Goal: Information Seeking & Learning: Learn about a topic

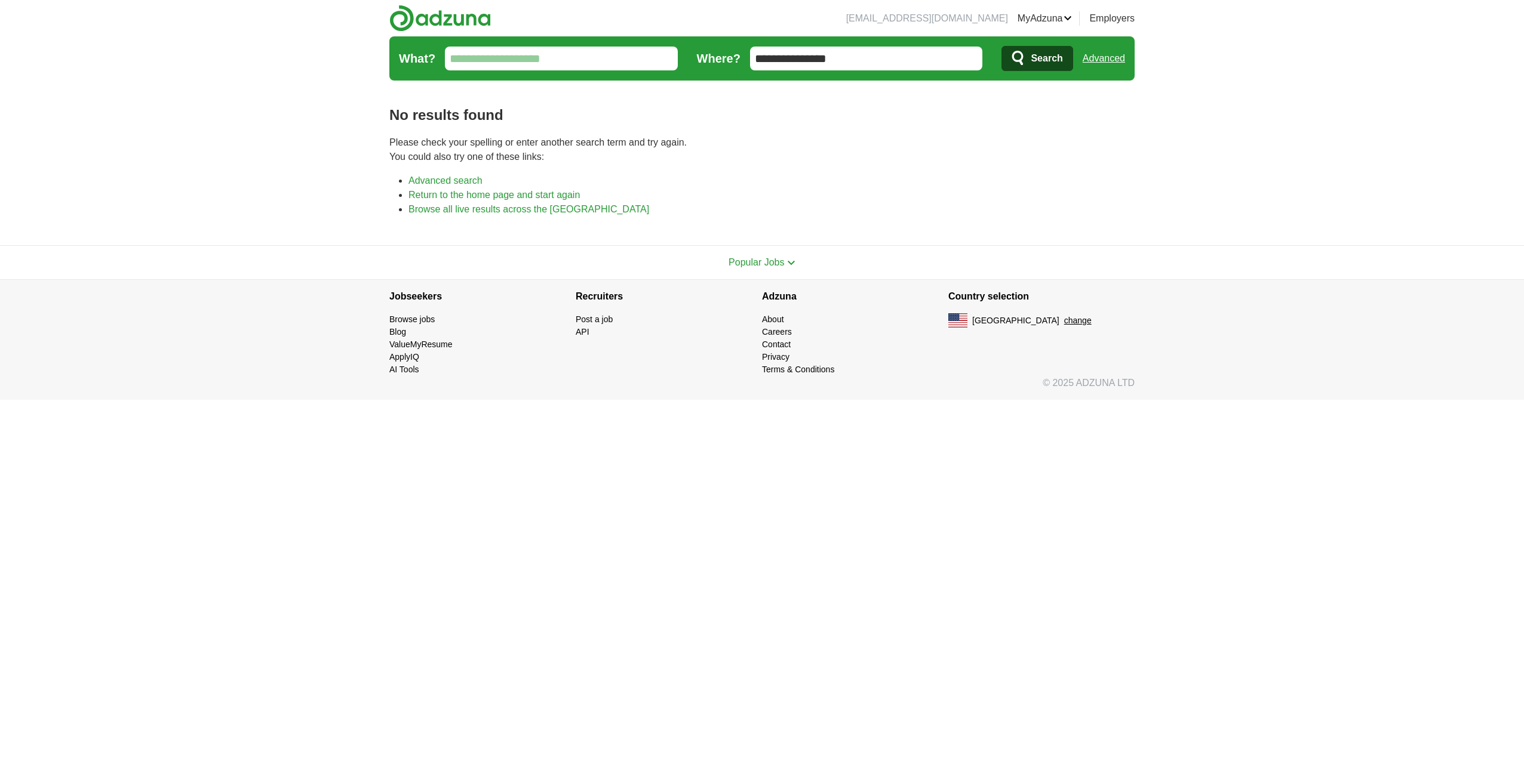
click at [1098, 54] on link "Advanced" at bounding box center [1104, 59] width 42 height 24
click at [844, 60] on input "**********" at bounding box center [867, 59] width 233 height 24
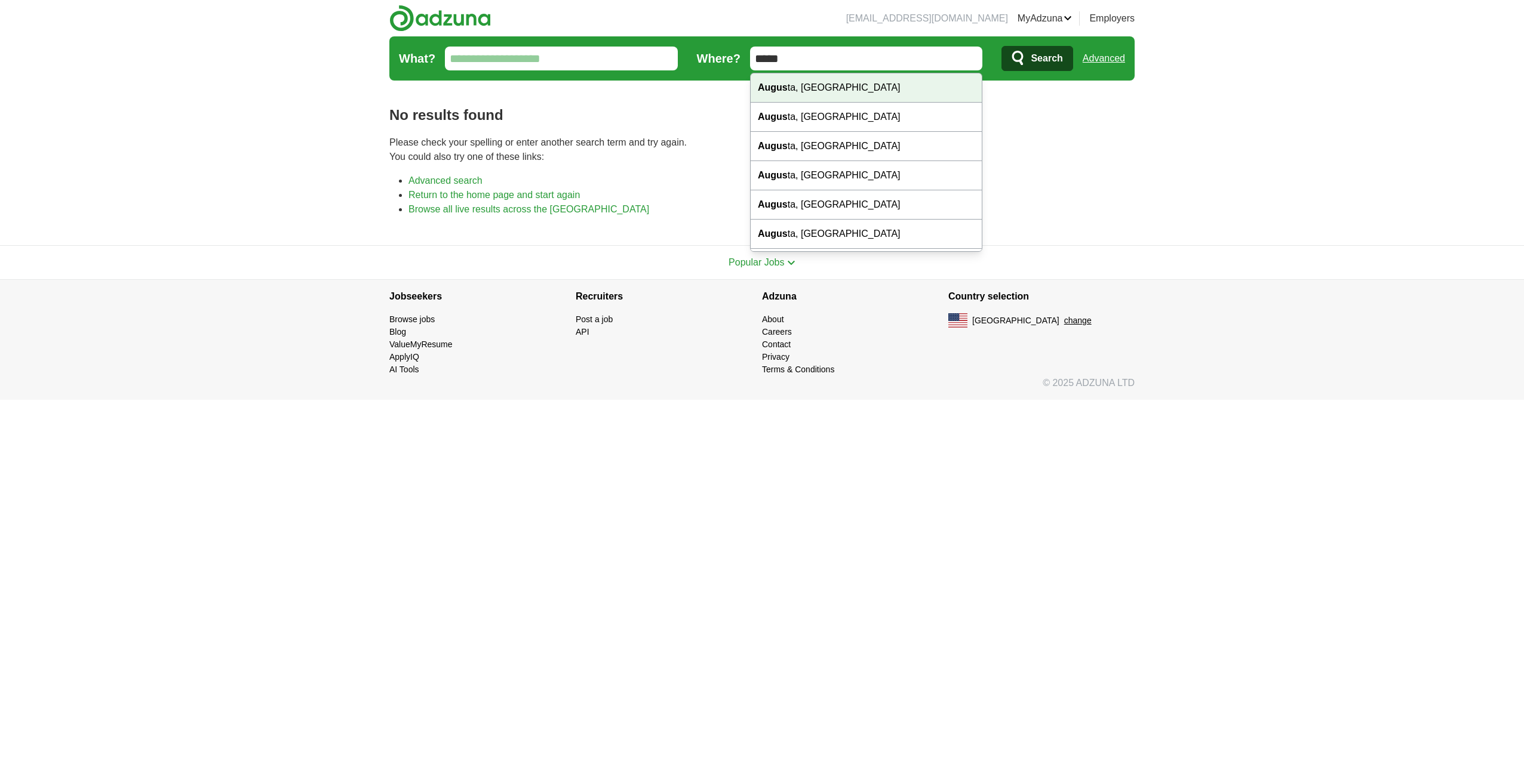
click at [838, 90] on div "Augus ta, GA" at bounding box center [866, 88] width 232 height 29
type input "**********"
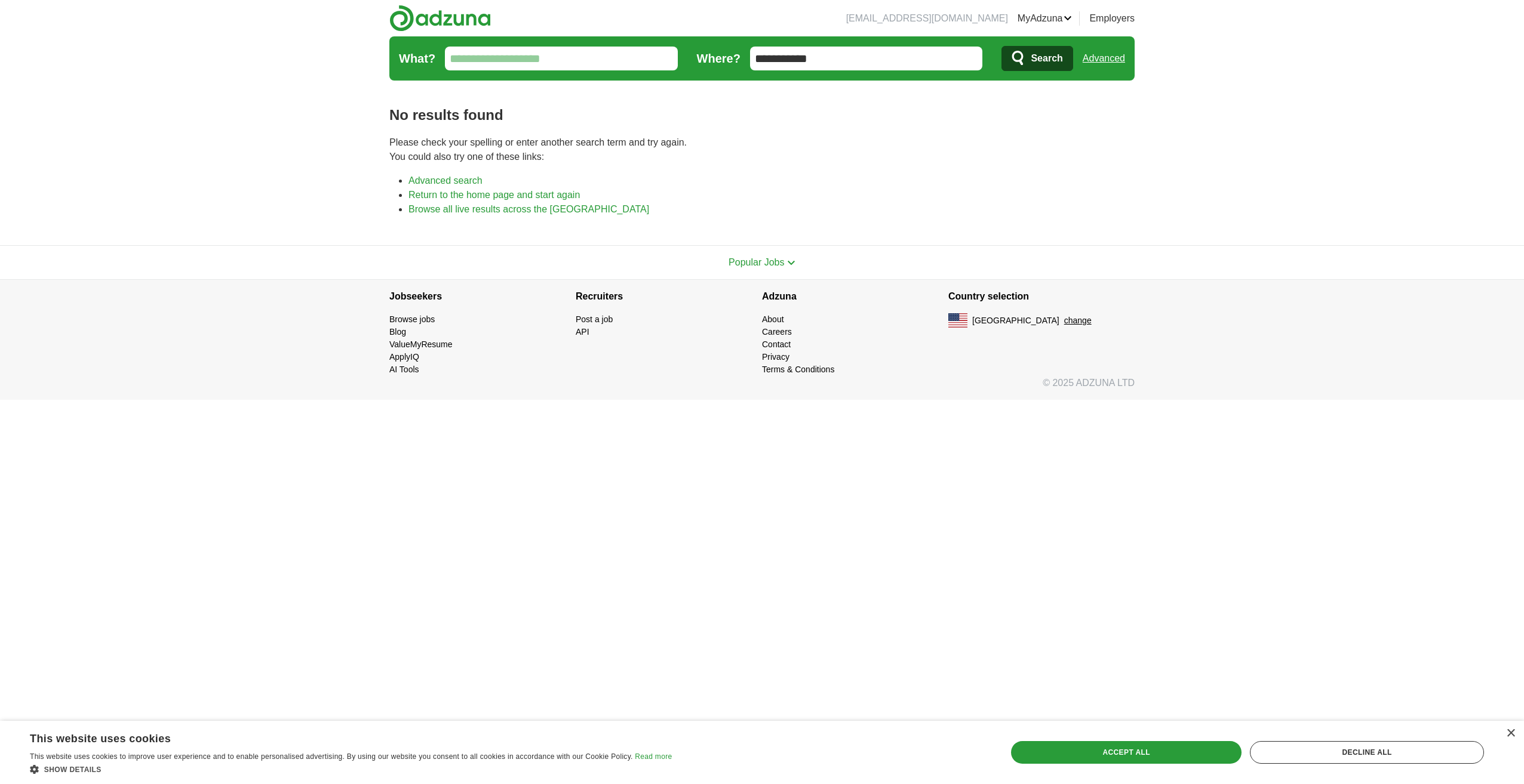
click at [1022, 64] on icon "submit" at bounding box center [1018, 58] width 11 height 15
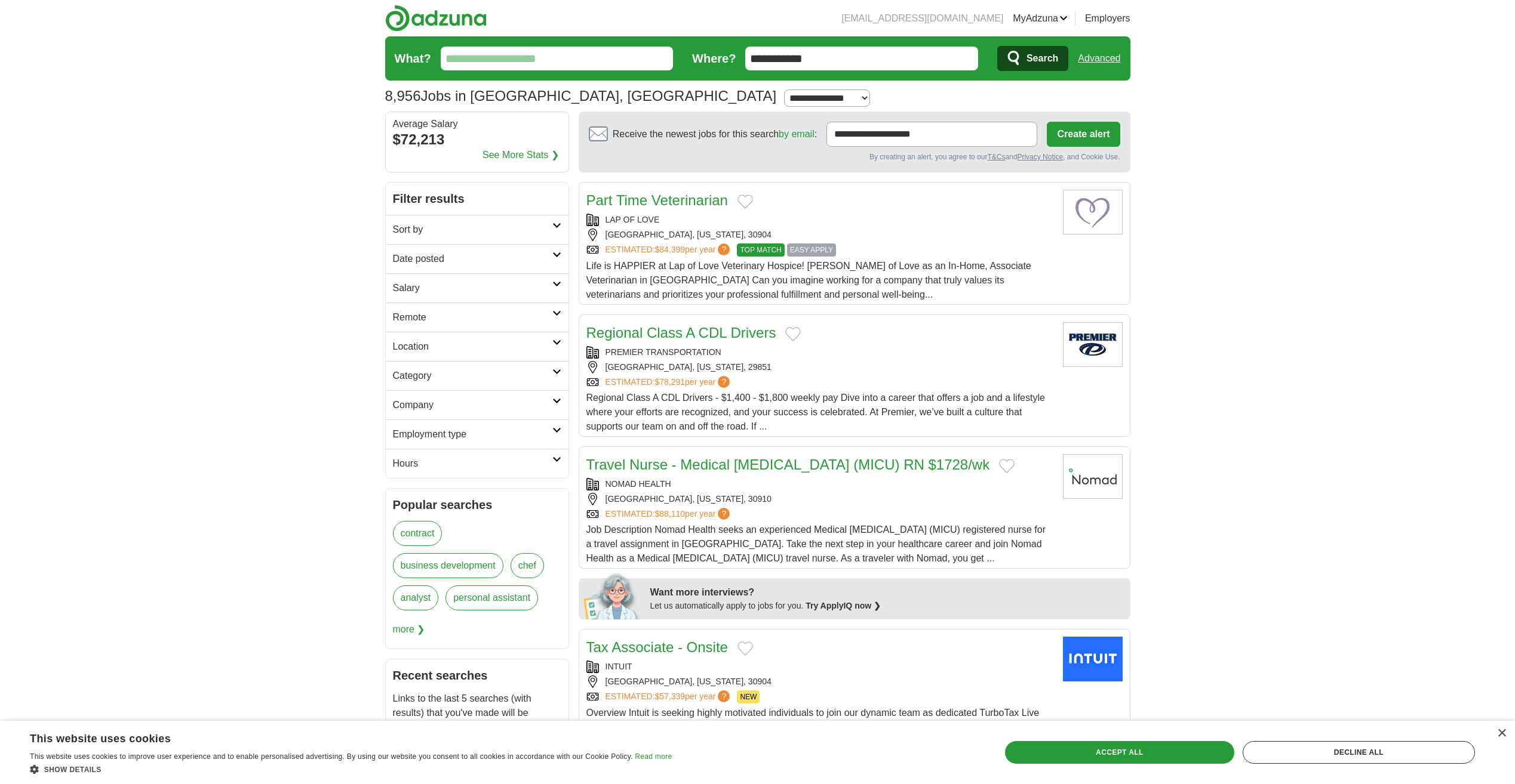
click at [463, 376] on h2 "Category" at bounding box center [473, 376] width 159 height 15
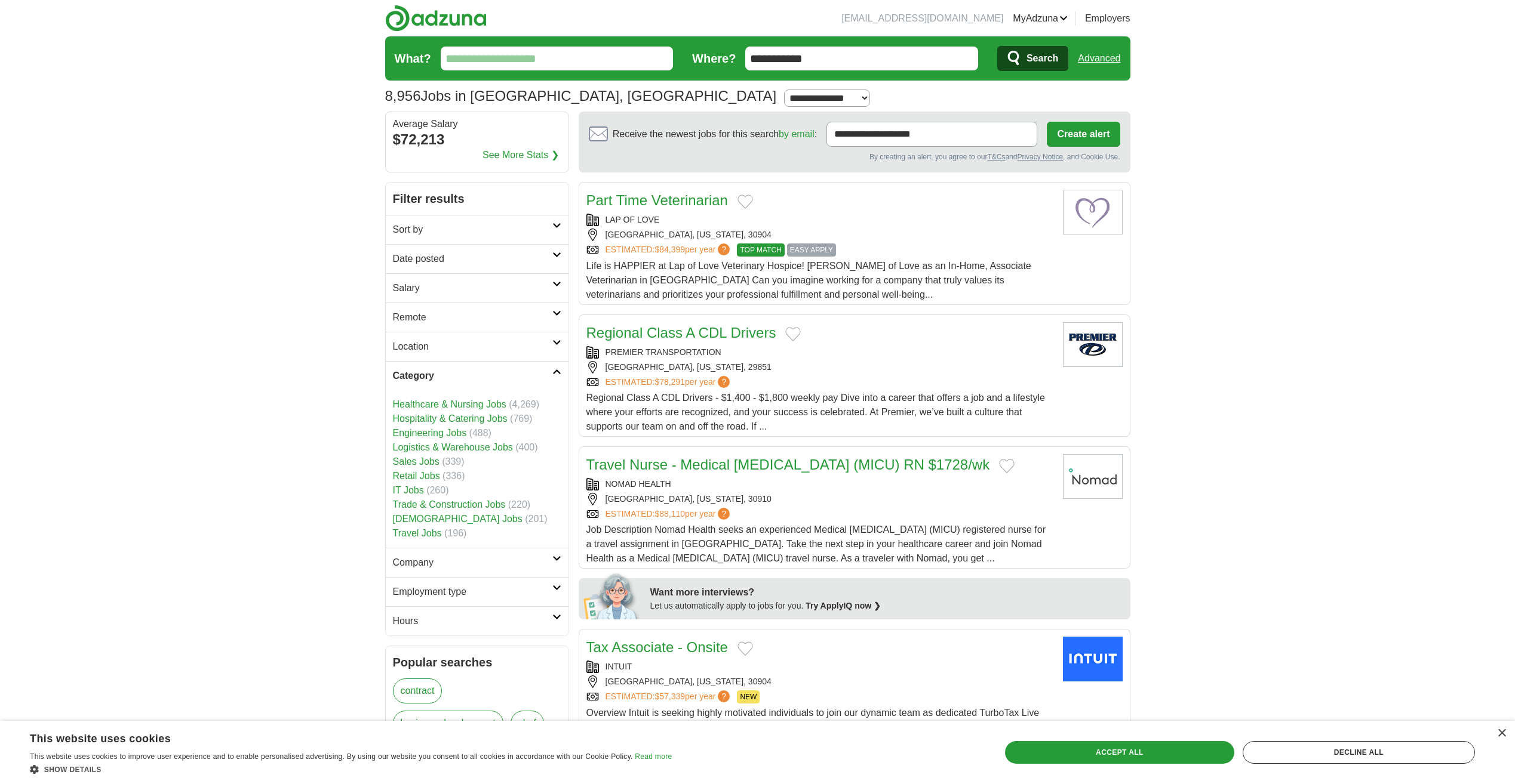
click at [409, 486] on link "IT Jobs" at bounding box center [409, 490] width 31 height 10
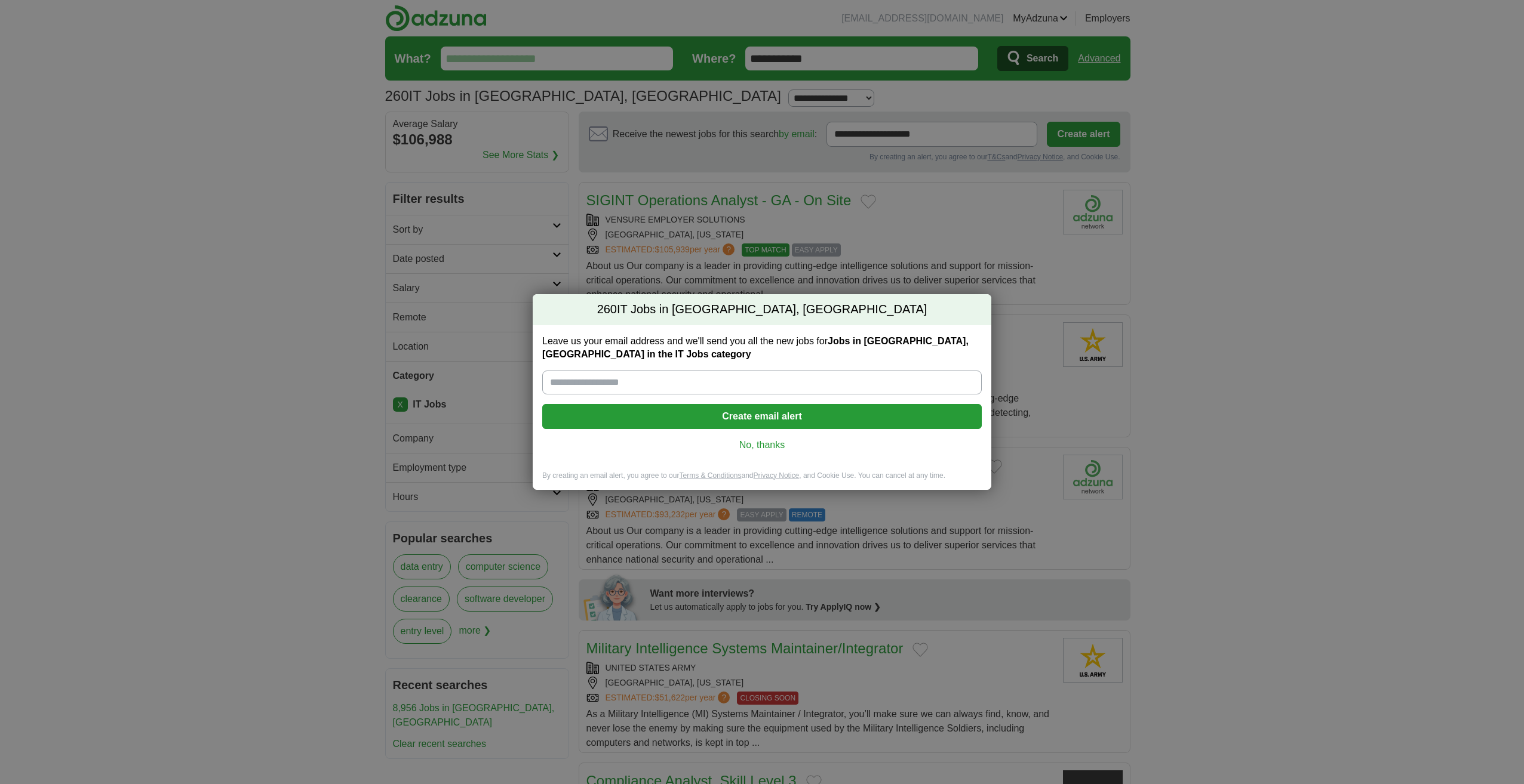
click at [762, 388] on input "Leave us your email address and we'll send you all the new jobs for Jobs in [GE…" at bounding box center [762, 383] width 440 height 24
type input "**********"
click at [799, 419] on button "Create email alert" at bounding box center [762, 416] width 440 height 25
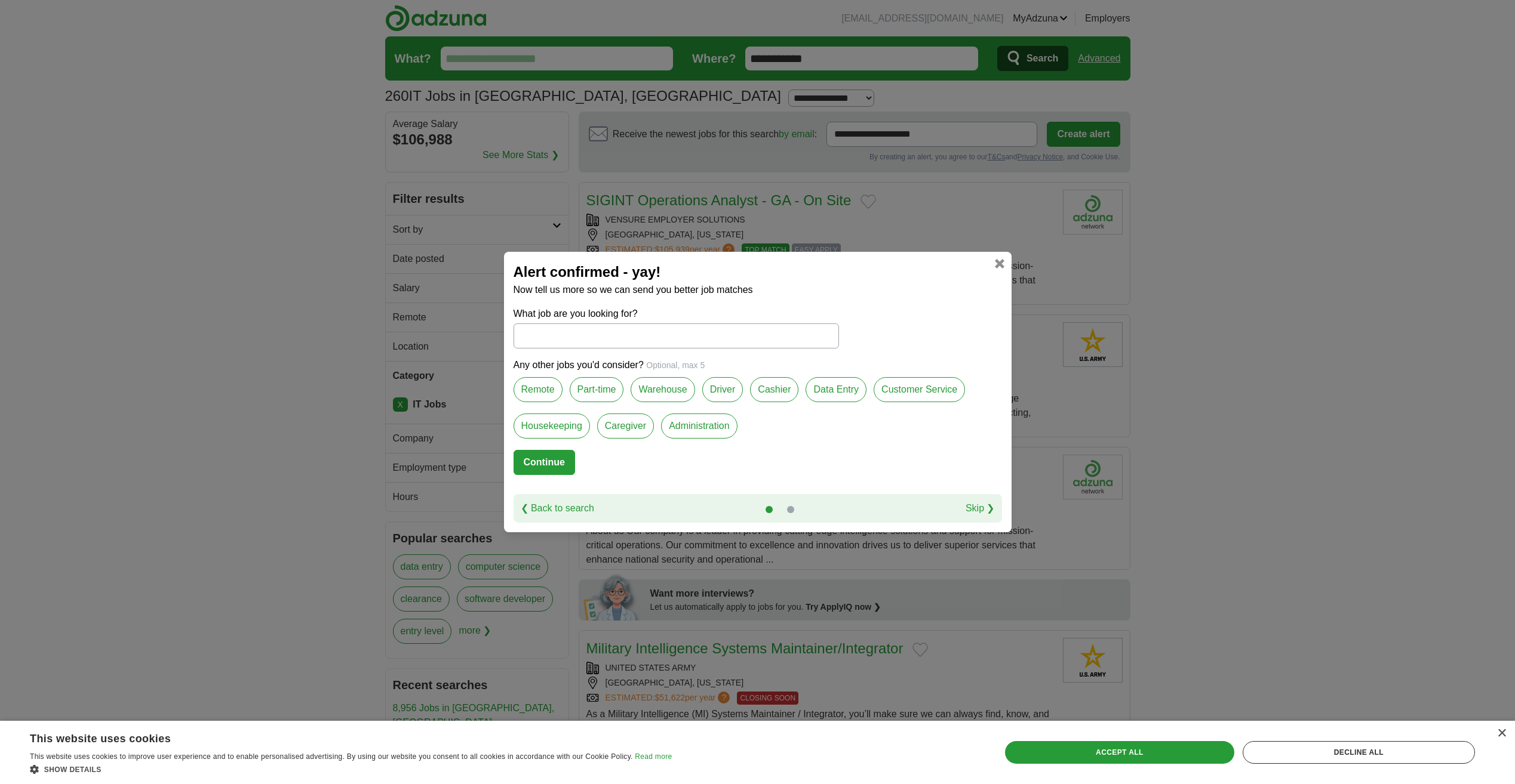
click at [532, 467] on button "Continue" at bounding box center [544, 462] width 61 height 25
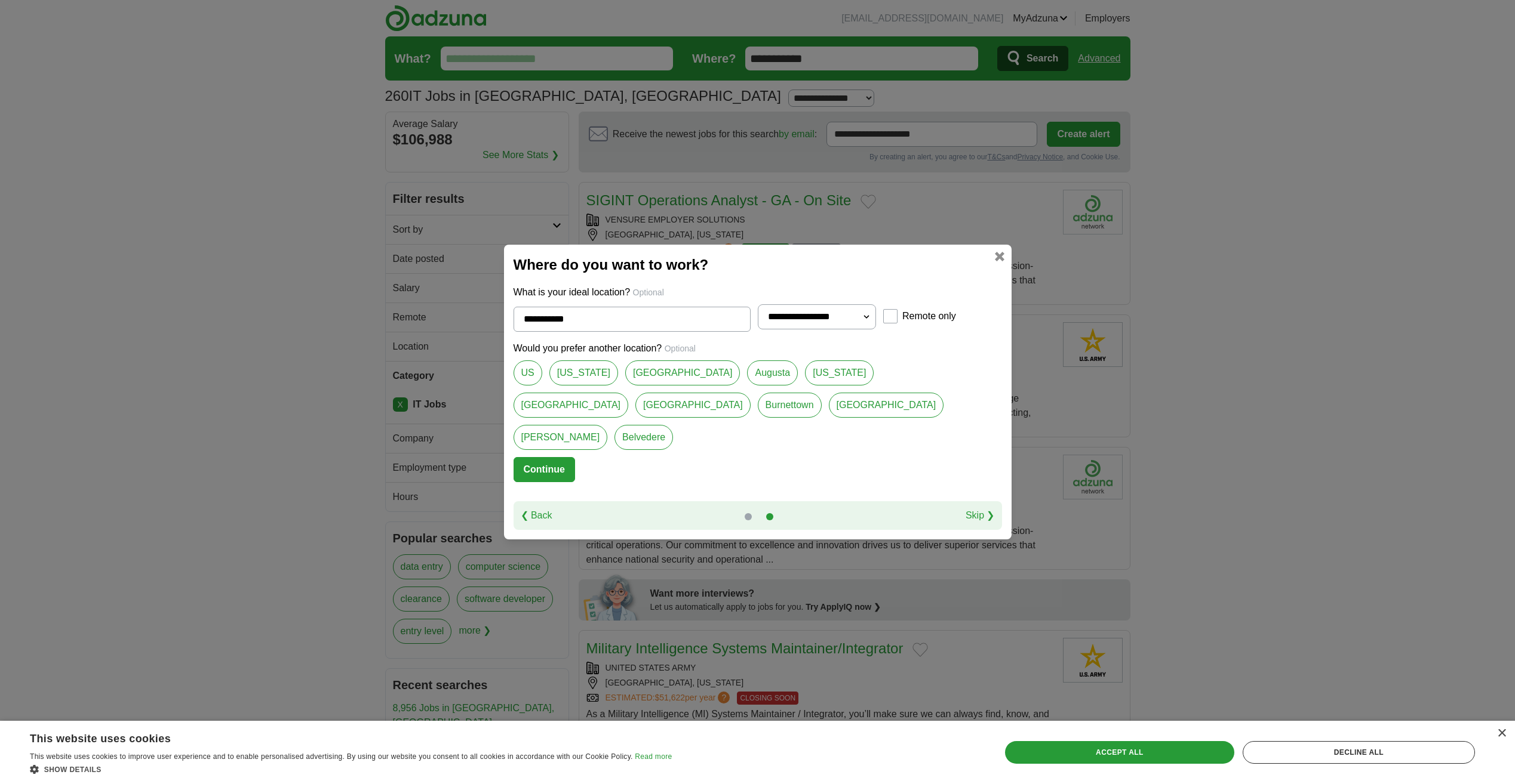
click at [862, 330] on select "**********" at bounding box center [817, 316] width 119 height 25
select select "**"
click at [758, 321] on select "**********" at bounding box center [817, 316] width 119 height 25
click at [829, 418] on link "Columbia County" at bounding box center [887, 405] width 115 height 25
click at [648, 386] on link "[GEOGRAPHIC_DATA]" at bounding box center [682, 373] width 115 height 25
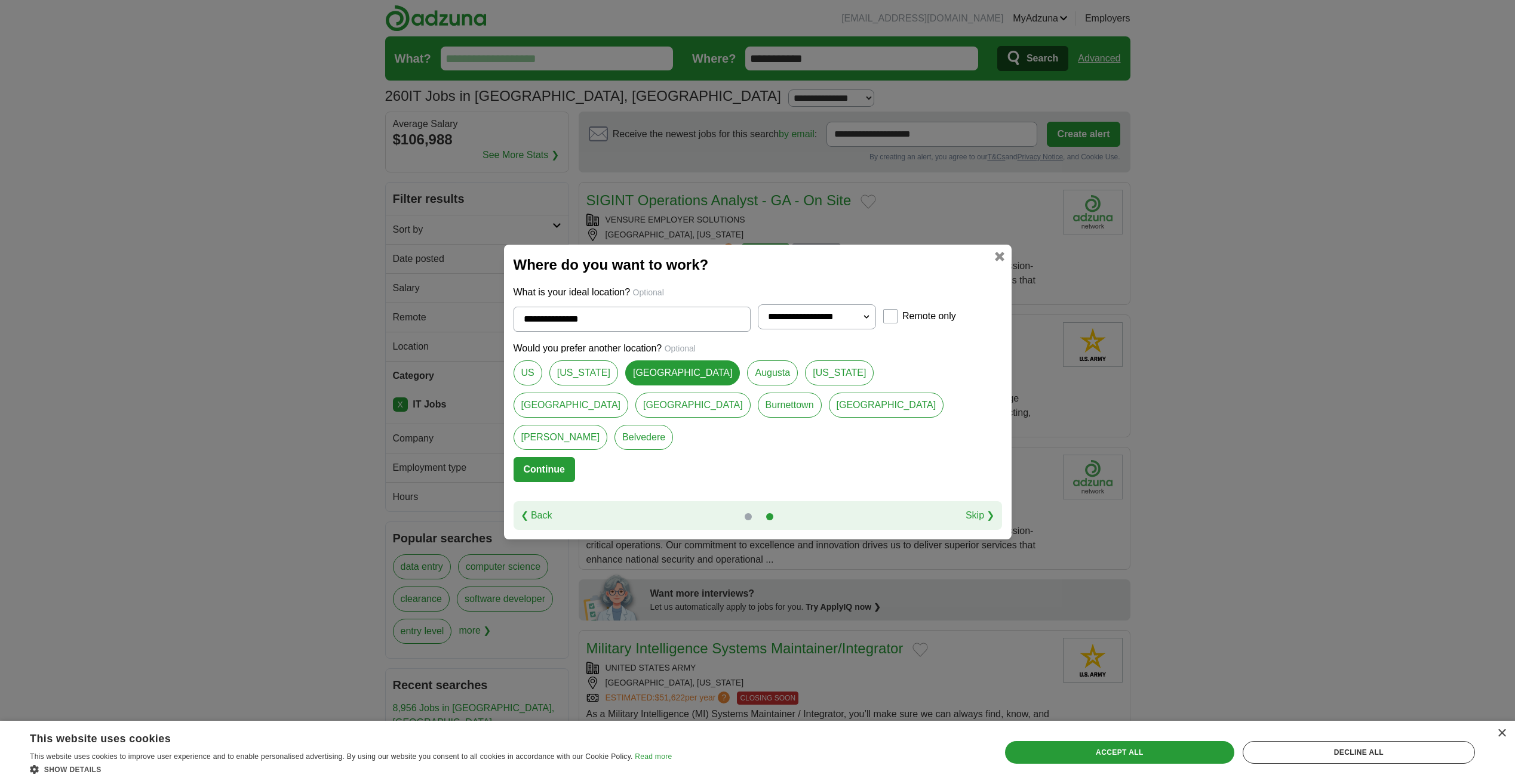
click at [747, 382] on link "Augusta" at bounding box center [771, 373] width 50 height 25
click at [649, 386] on link "[GEOGRAPHIC_DATA]" at bounding box center [682, 373] width 115 height 25
click at [654, 386] on link "[GEOGRAPHIC_DATA]" at bounding box center [682, 373] width 115 height 25
click at [747, 386] on link "Augusta" at bounding box center [771, 373] width 50 height 25
type input "*******"
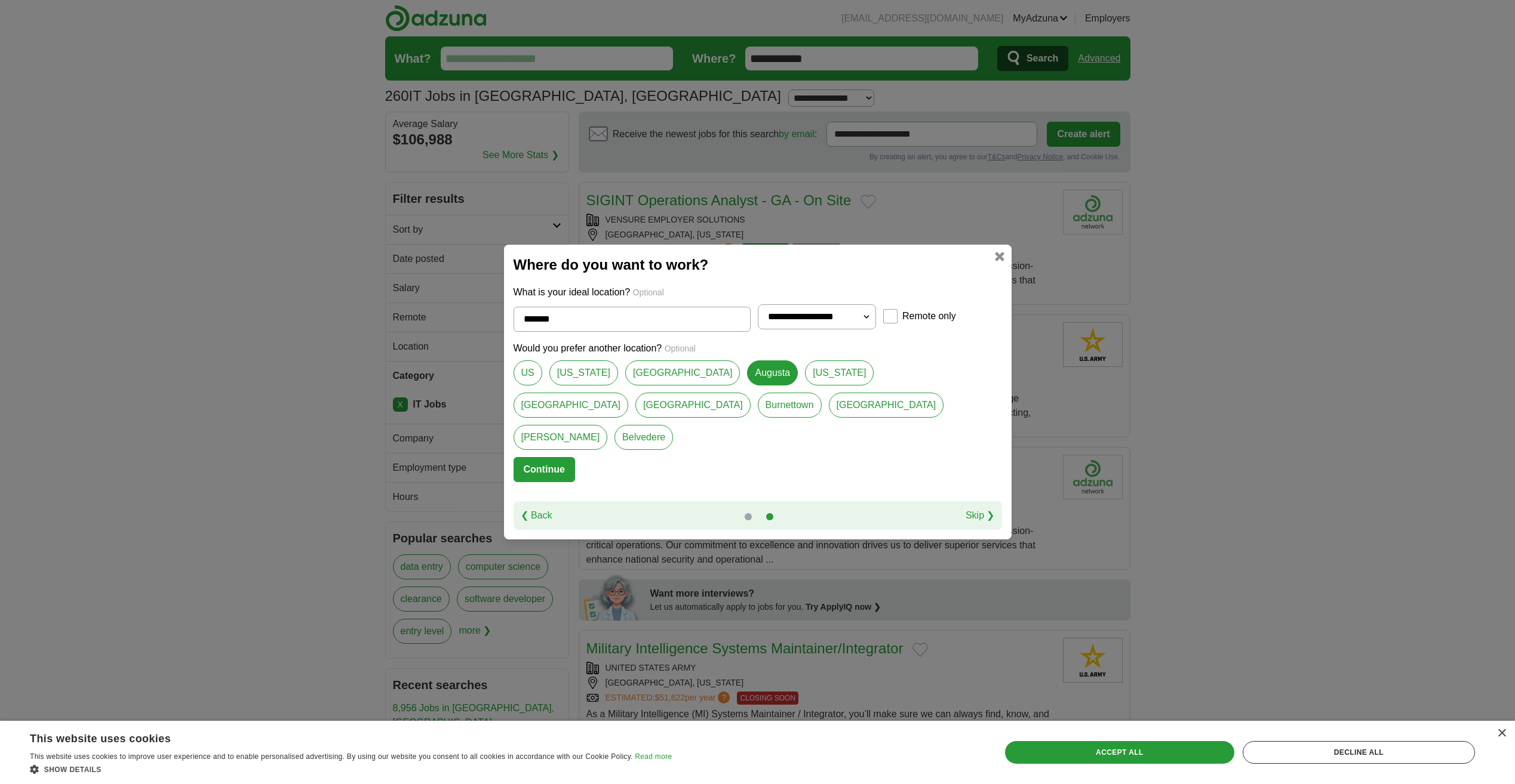
click at [558, 457] on button "Continue" at bounding box center [544, 469] width 61 height 25
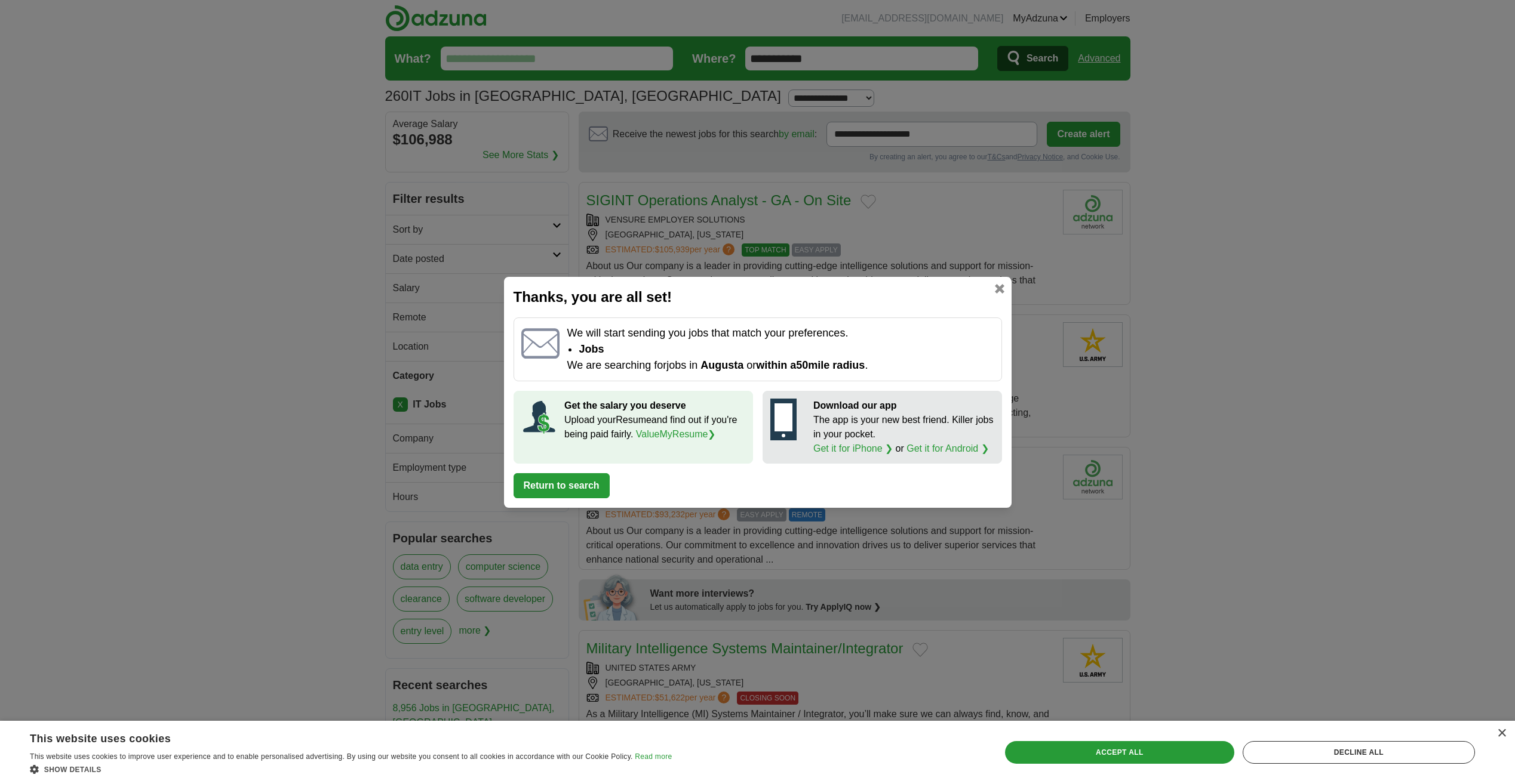
click at [573, 490] on button "Return to search" at bounding box center [561, 485] width 96 height 25
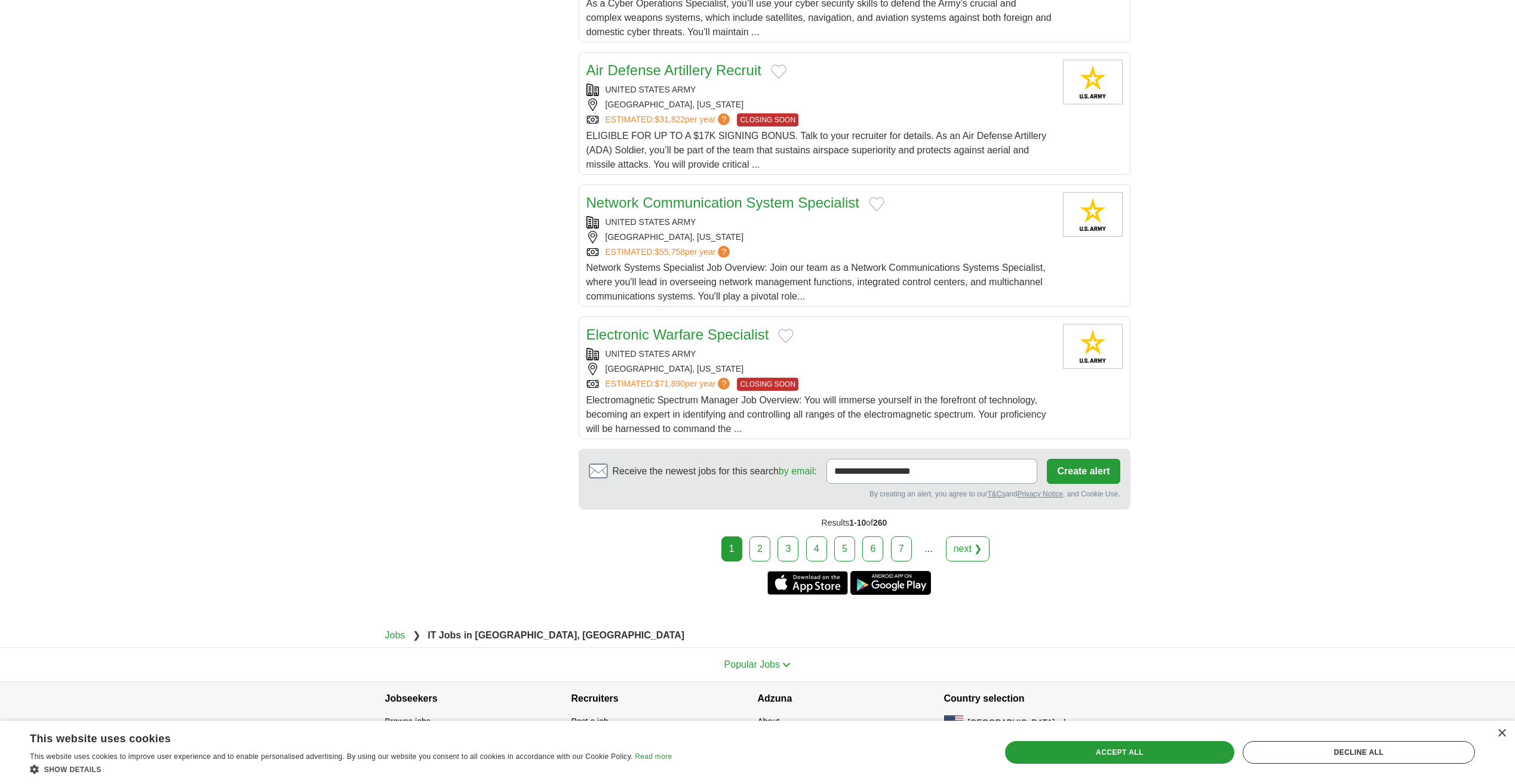
scroll to position [1185, 0]
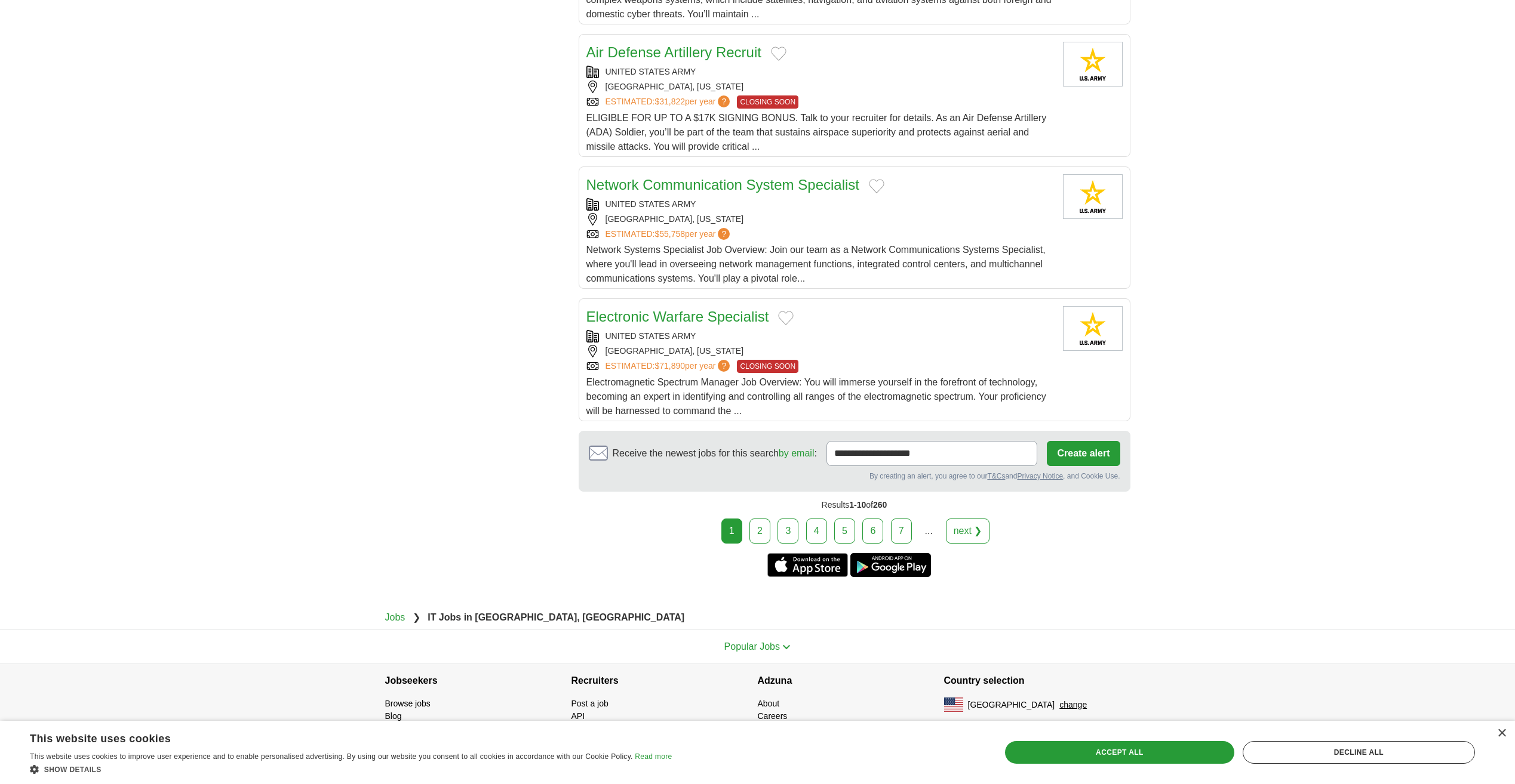
click at [762, 534] on link "2" at bounding box center [759, 530] width 21 height 25
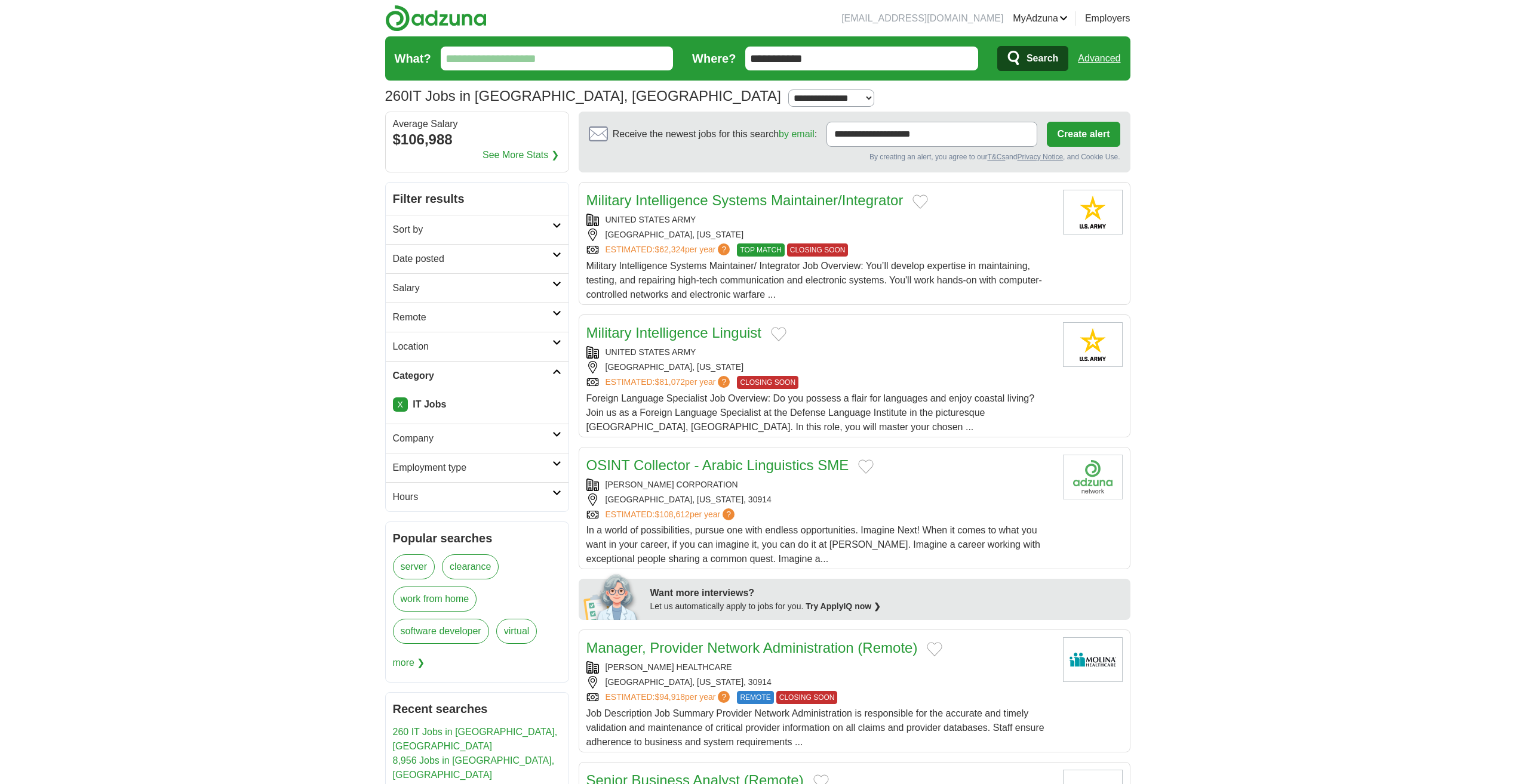
click at [466, 298] on link "Salary" at bounding box center [476, 289] width 182 height 29
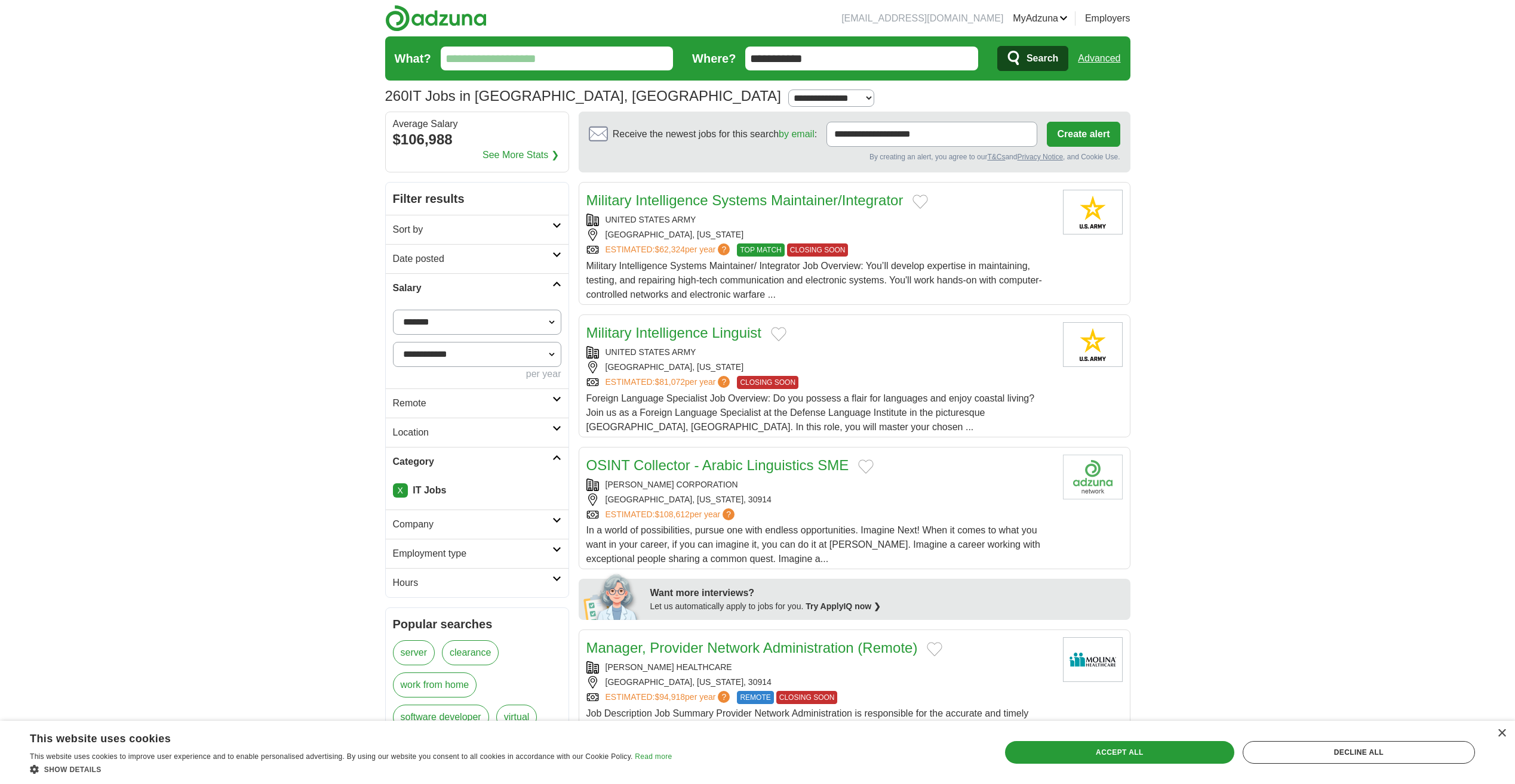
click at [476, 323] on select "**********" at bounding box center [477, 321] width 169 height 25
select select "*****"
click at [528, 404] on button "Apply" at bounding box center [532, 403] width 56 height 25
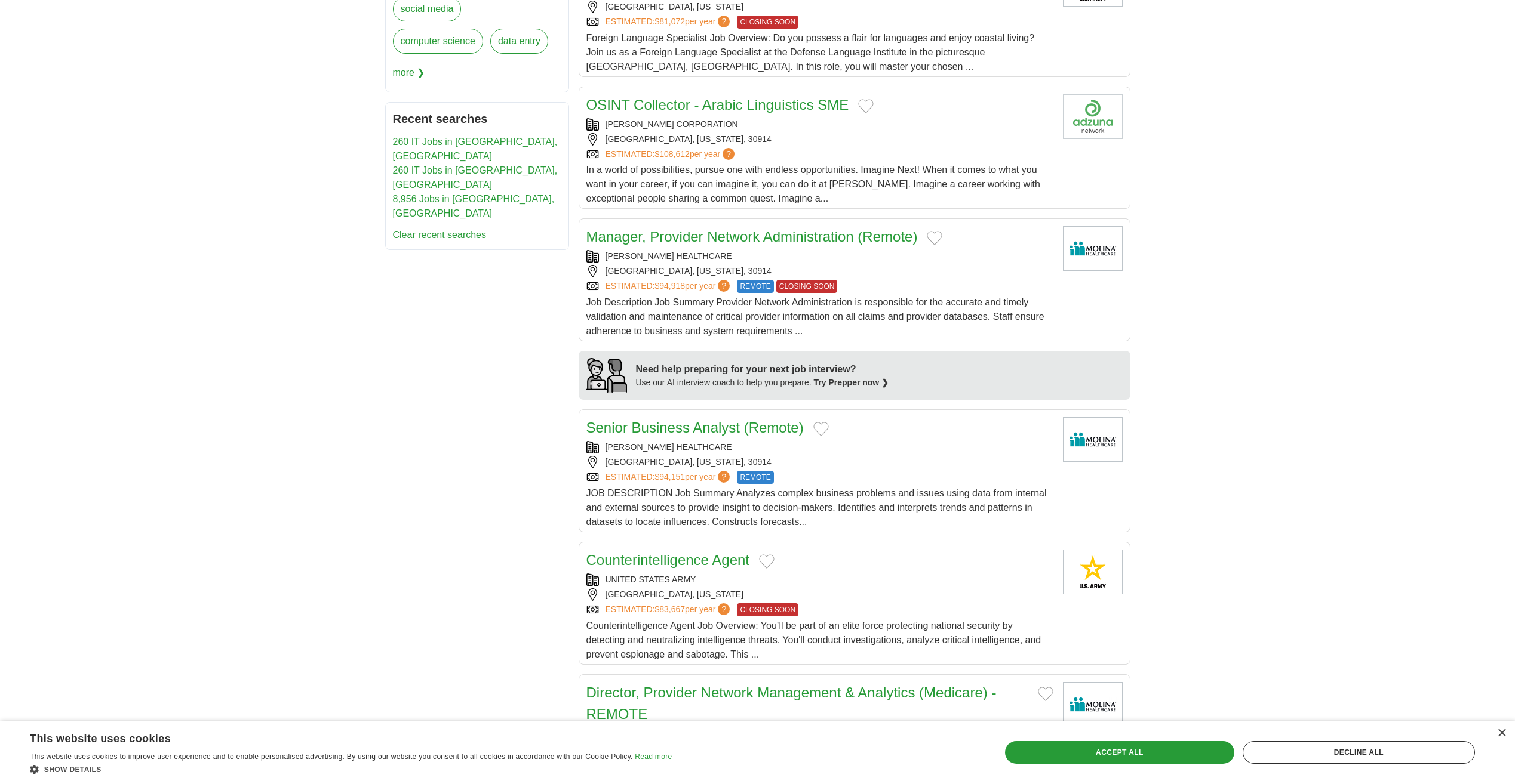
scroll to position [716, 0]
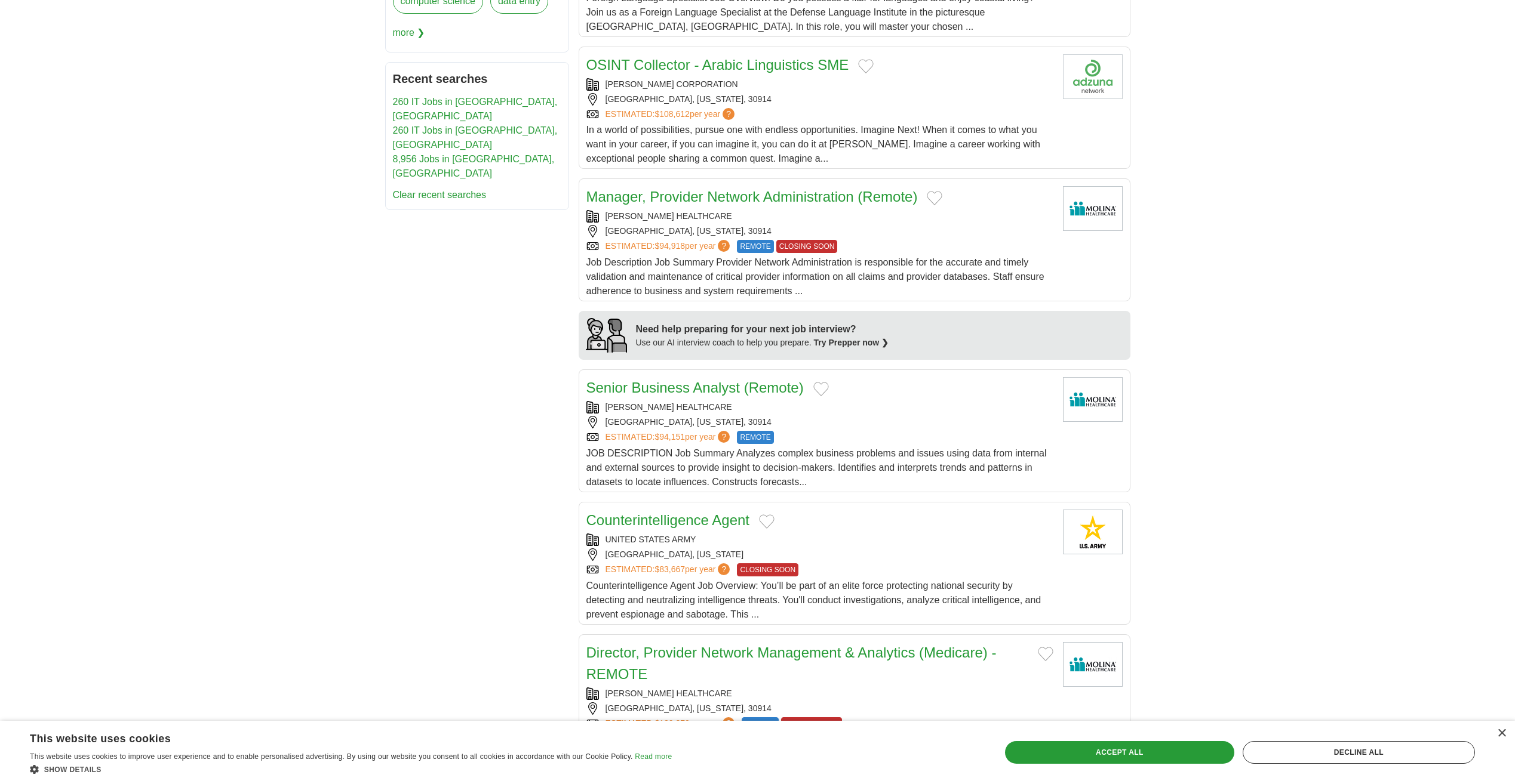
click at [918, 247] on div "ESTIMATED: $94,918 per year ? REMOTE CLOSING SOON" at bounding box center [820, 246] width 467 height 13
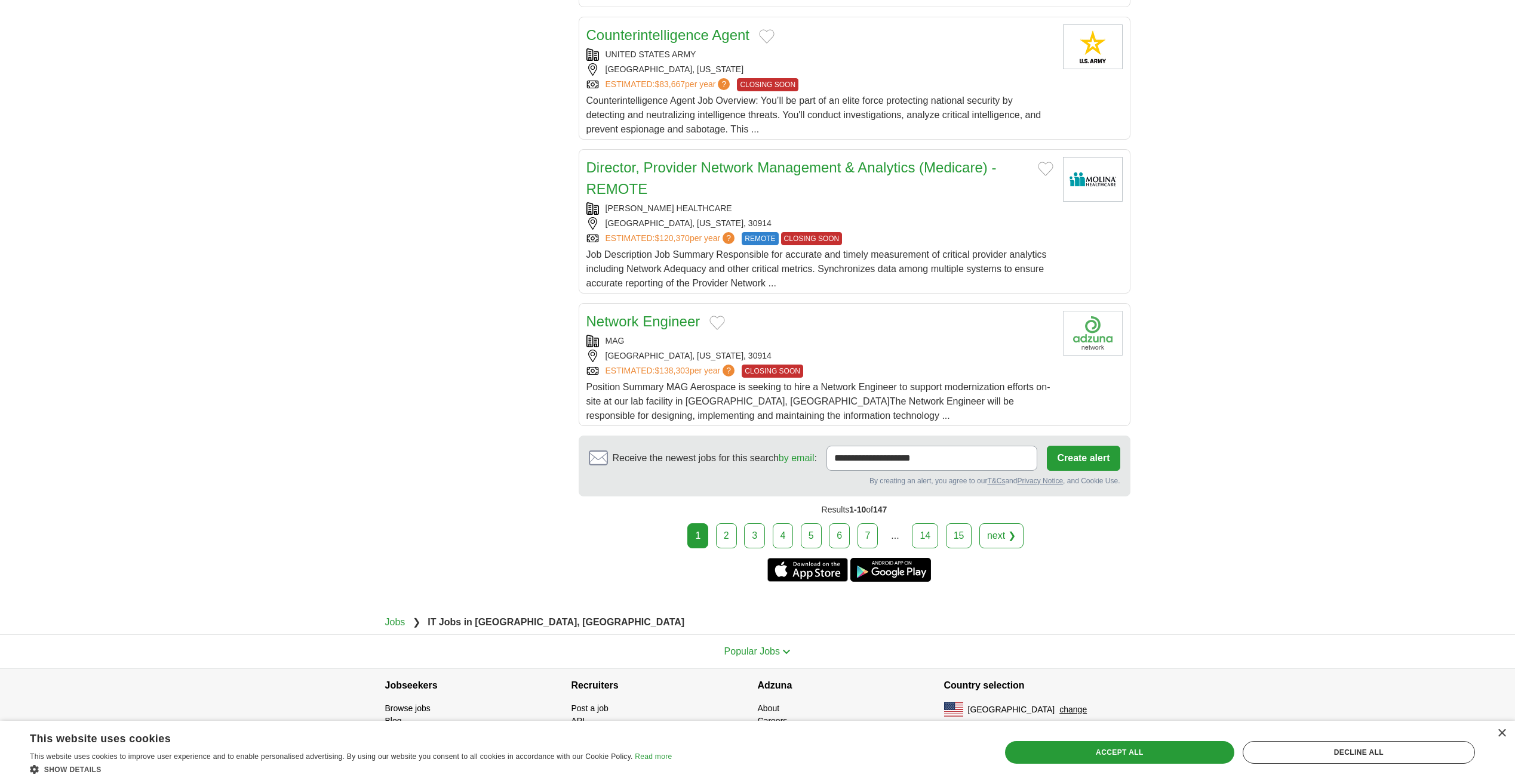
scroll to position [1206, 0]
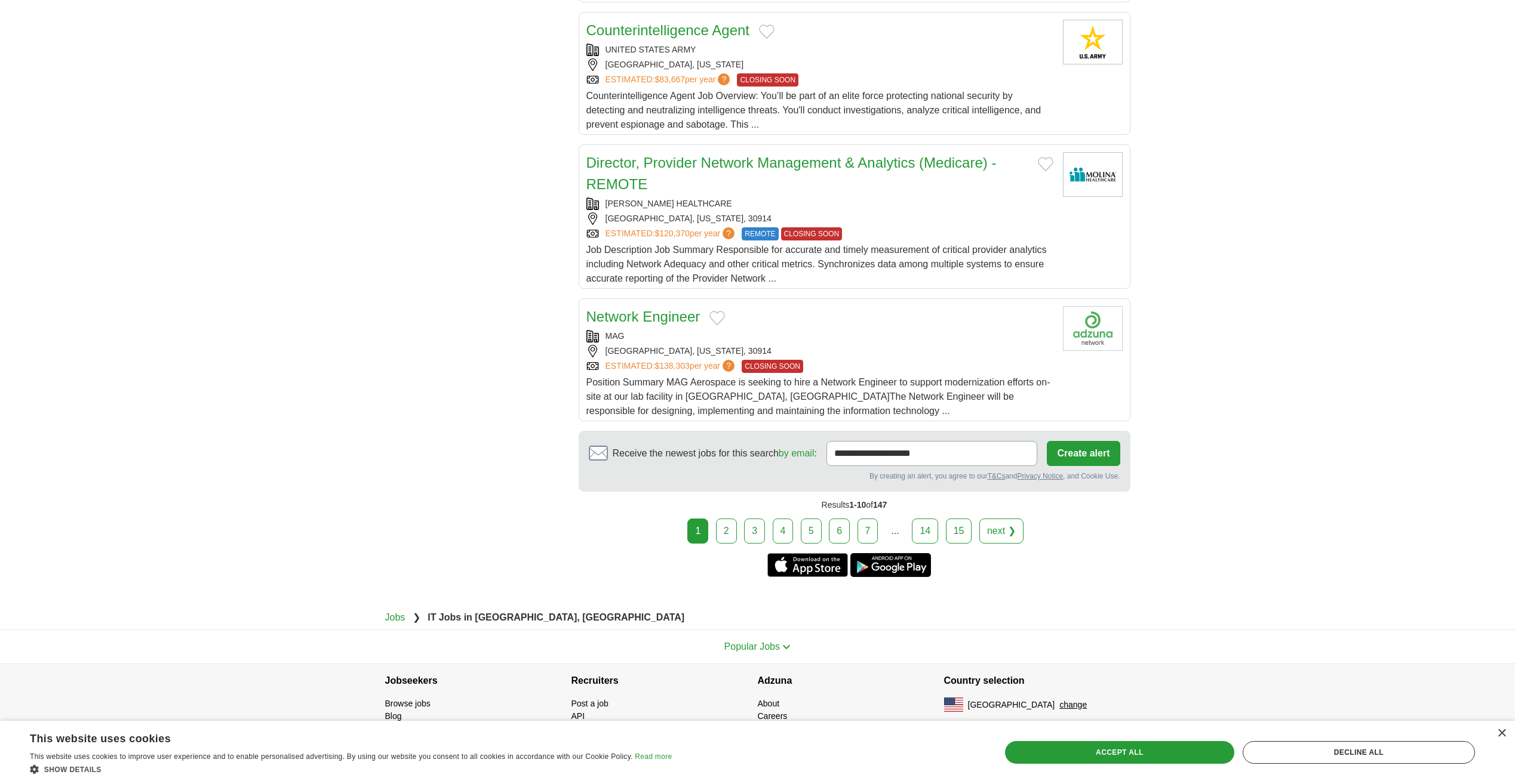
click at [930, 337] on div "MAG" at bounding box center [820, 336] width 467 height 13
click at [1016, 529] on link "next ❯" at bounding box center [1001, 530] width 44 height 25
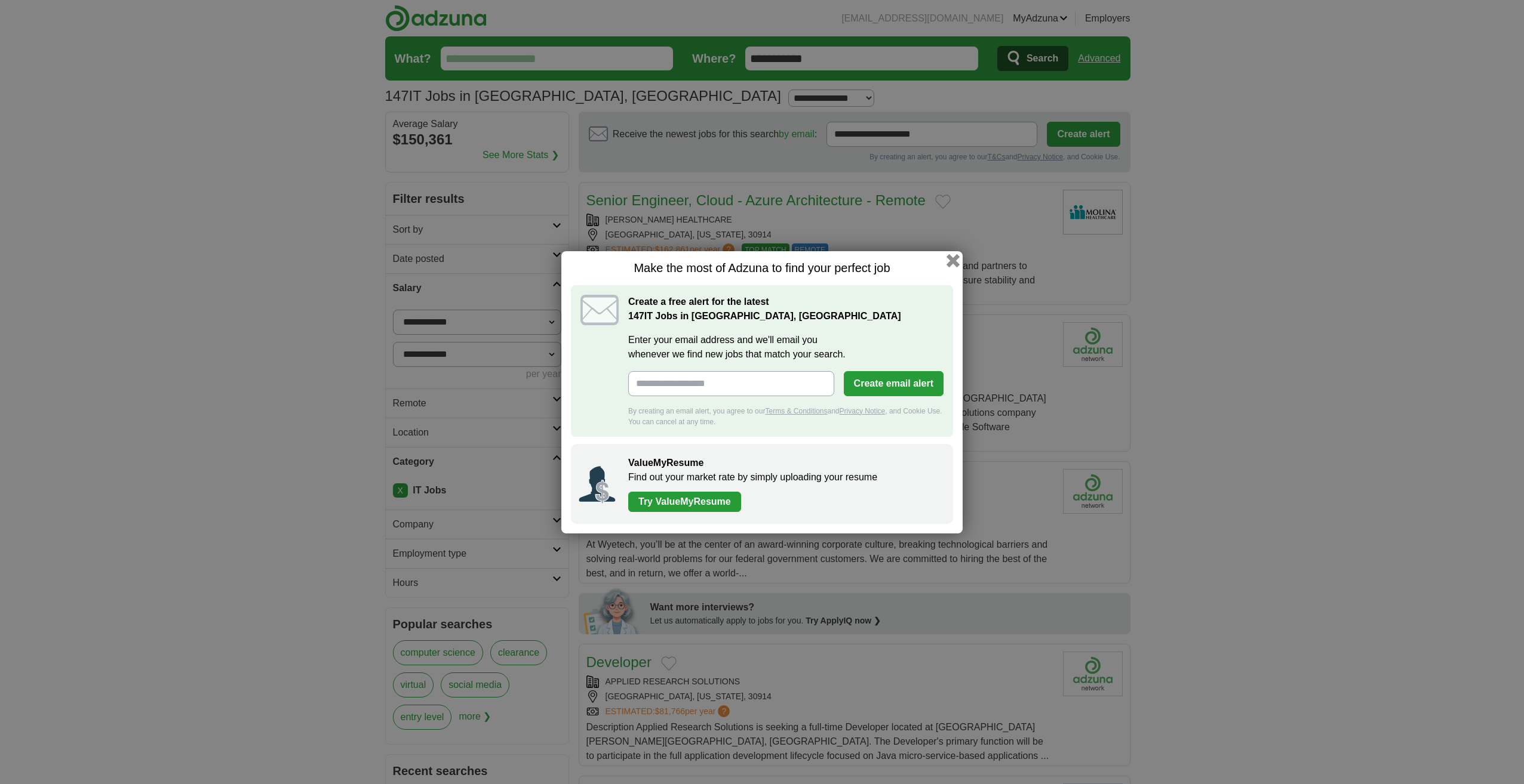
click at [955, 261] on button "button" at bounding box center [953, 260] width 13 height 13
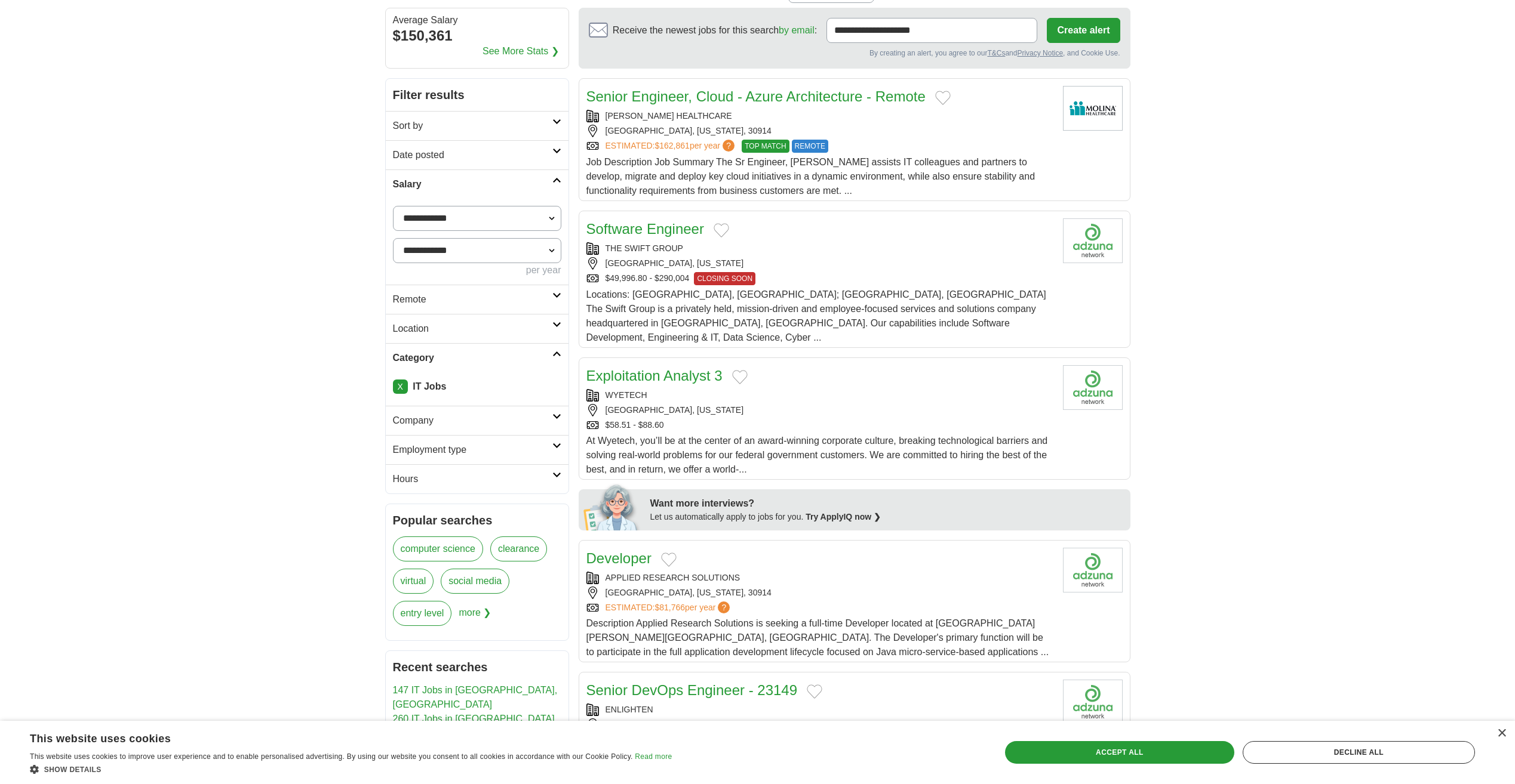
scroll to position [119, 0]
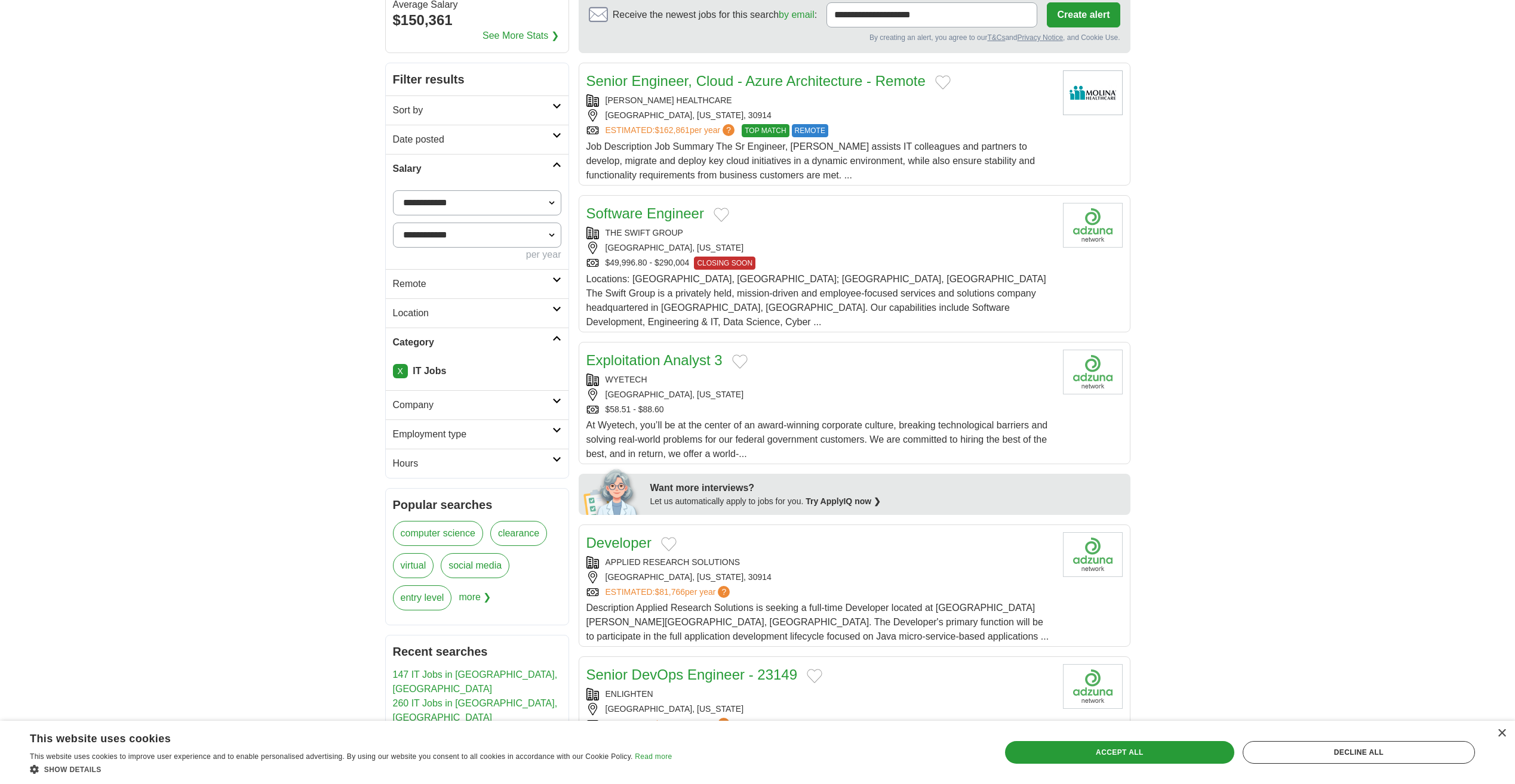
click at [498, 435] on h2 "Employment type" at bounding box center [473, 435] width 159 height 15
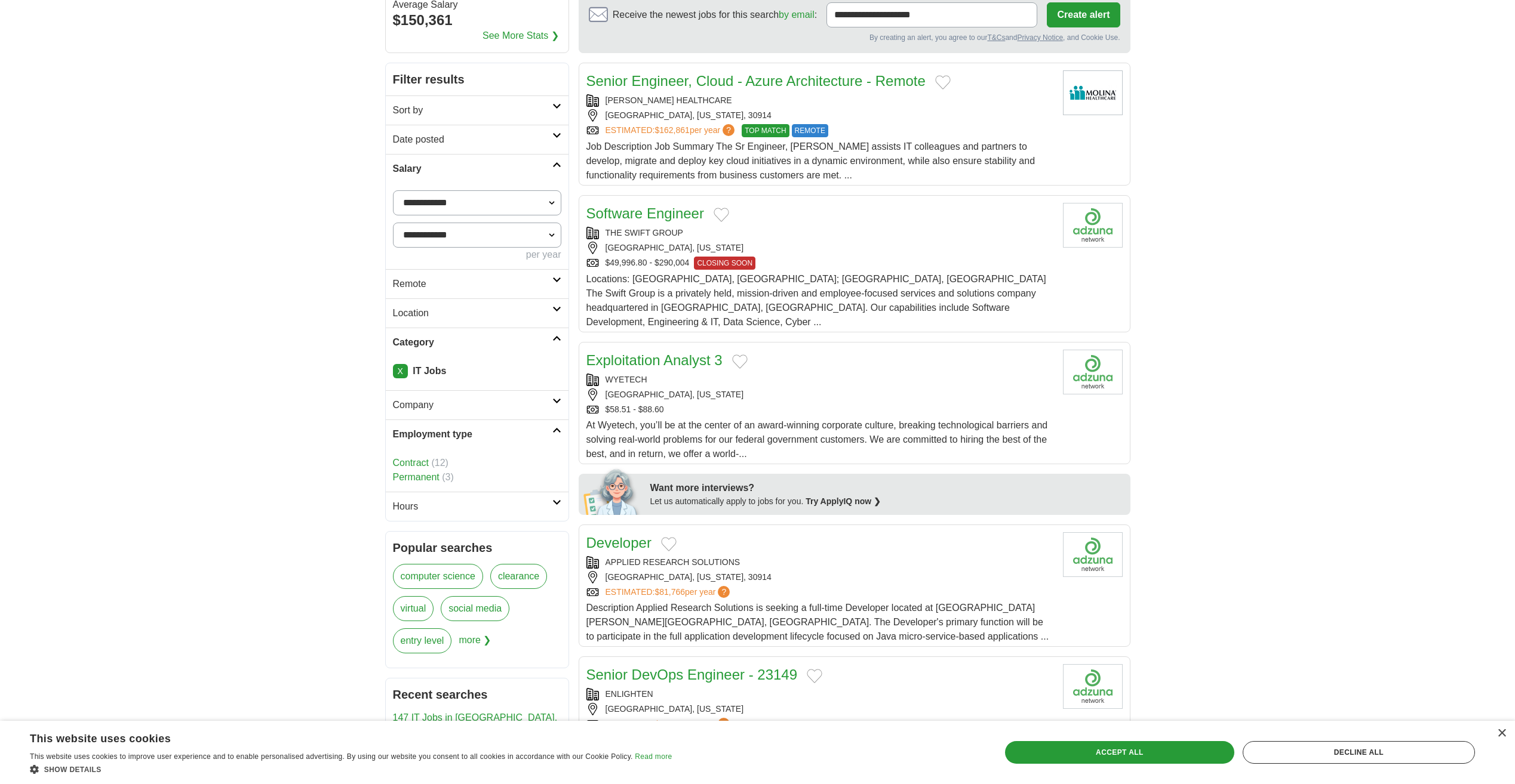
click at [420, 476] on link "Permanent" at bounding box center [416, 477] width 47 height 10
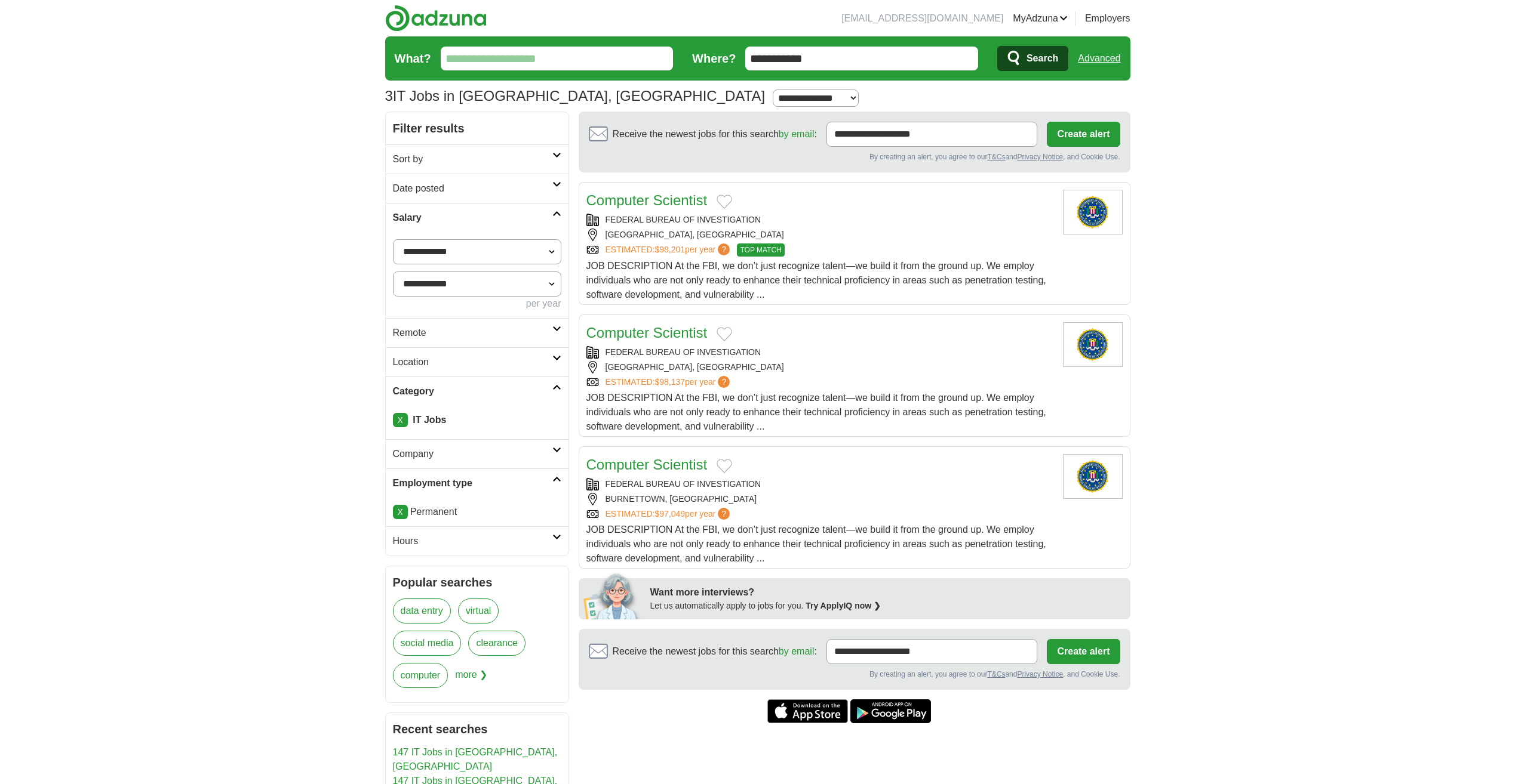
click at [400, 514] on link "X" at bounding box center [400, 512] width 15 height 15
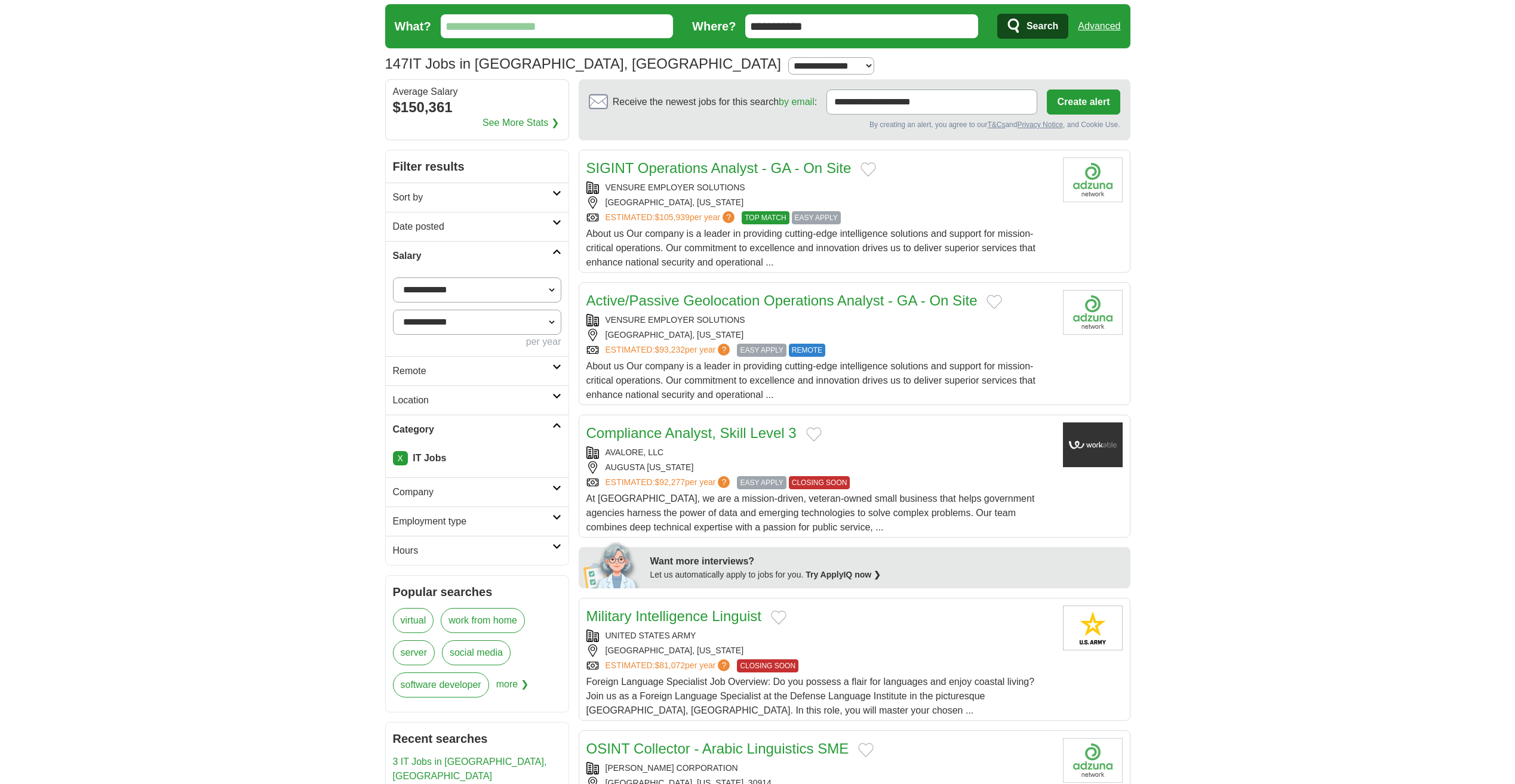
scroll to position [60, 0]
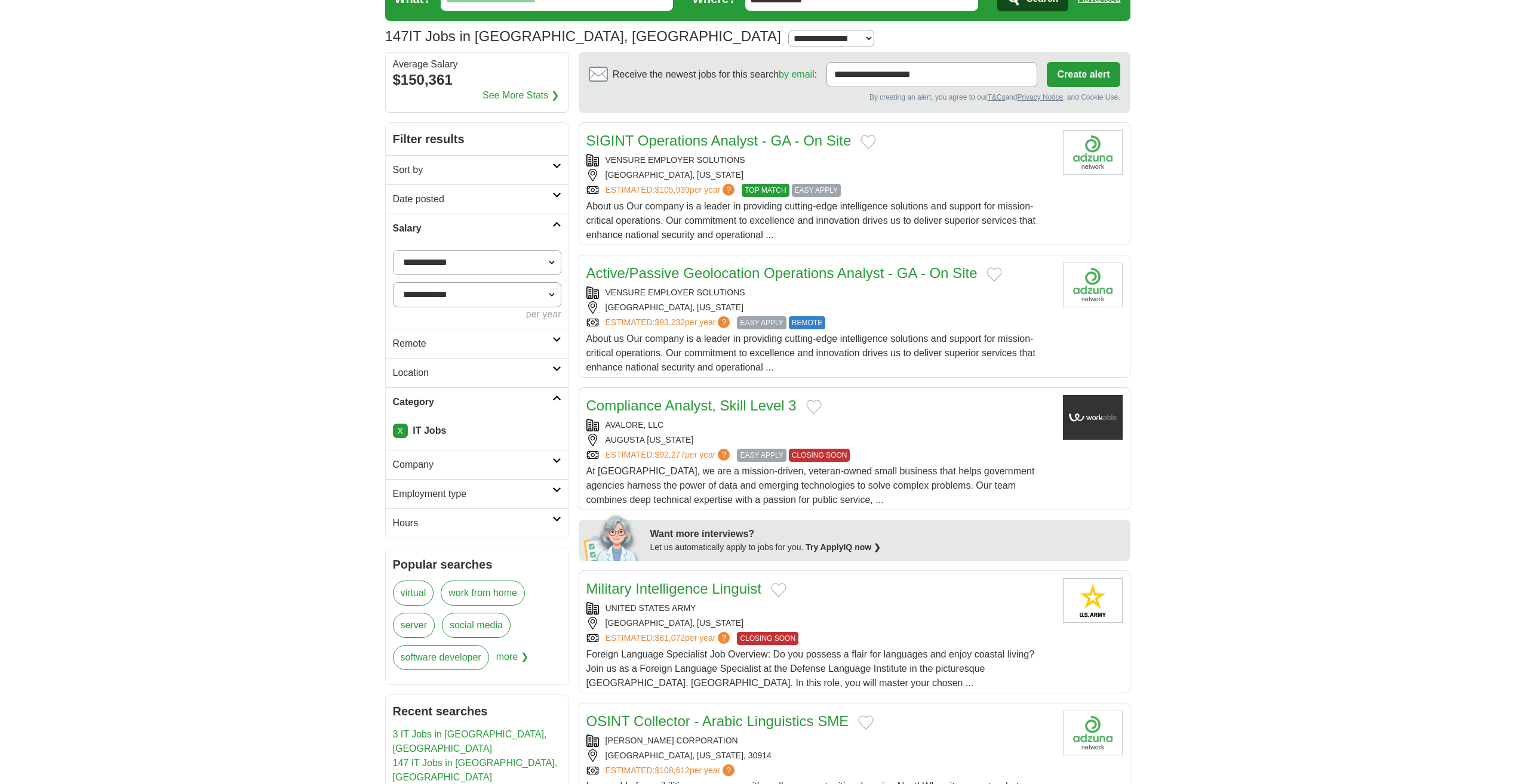
click at [511, 525] on h2 "Hours" at bounding box center [473, 524] width 159 height 15
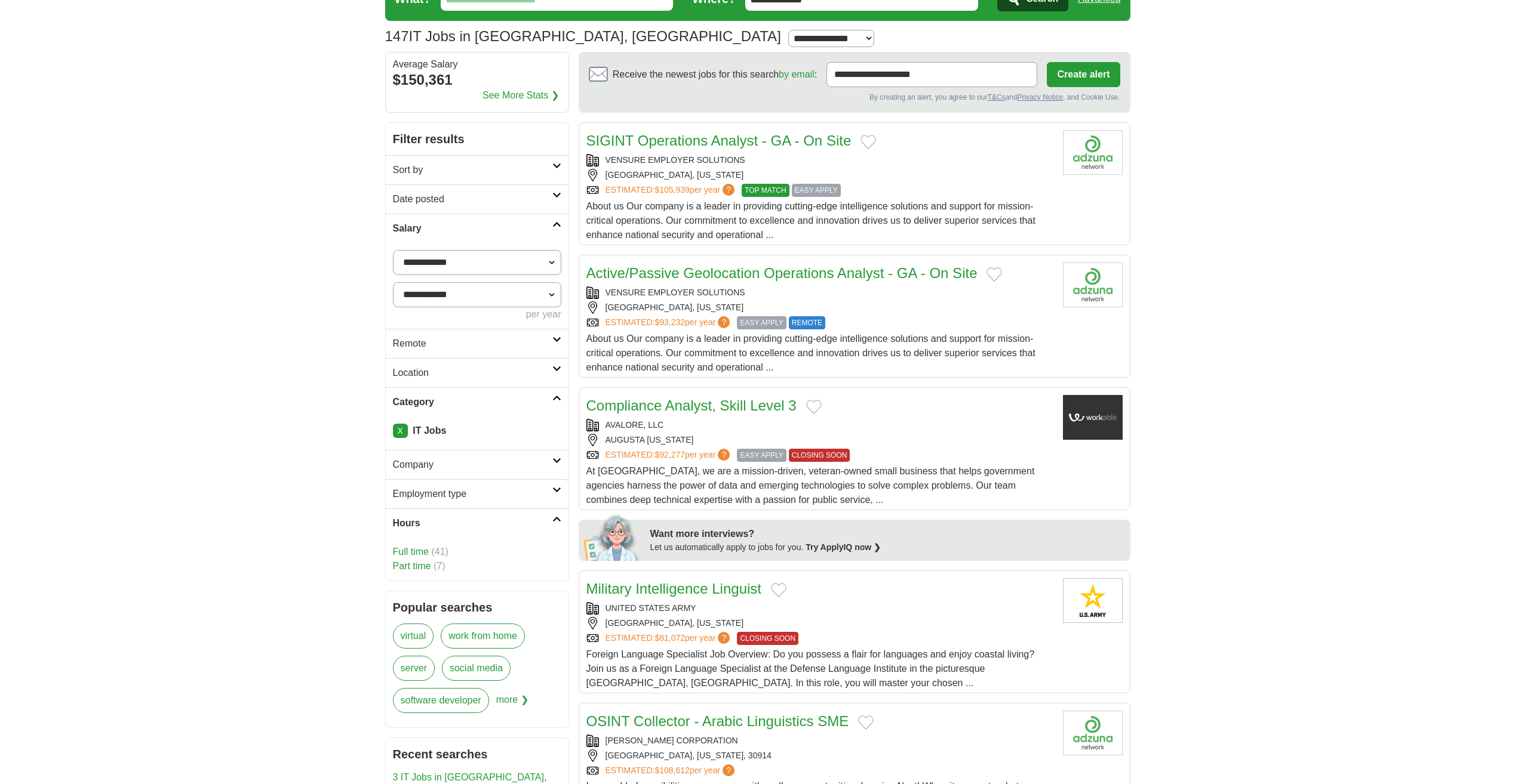
click at [414, 549] on link "Full time" at bounding box center [410, 551] width 36 height 10
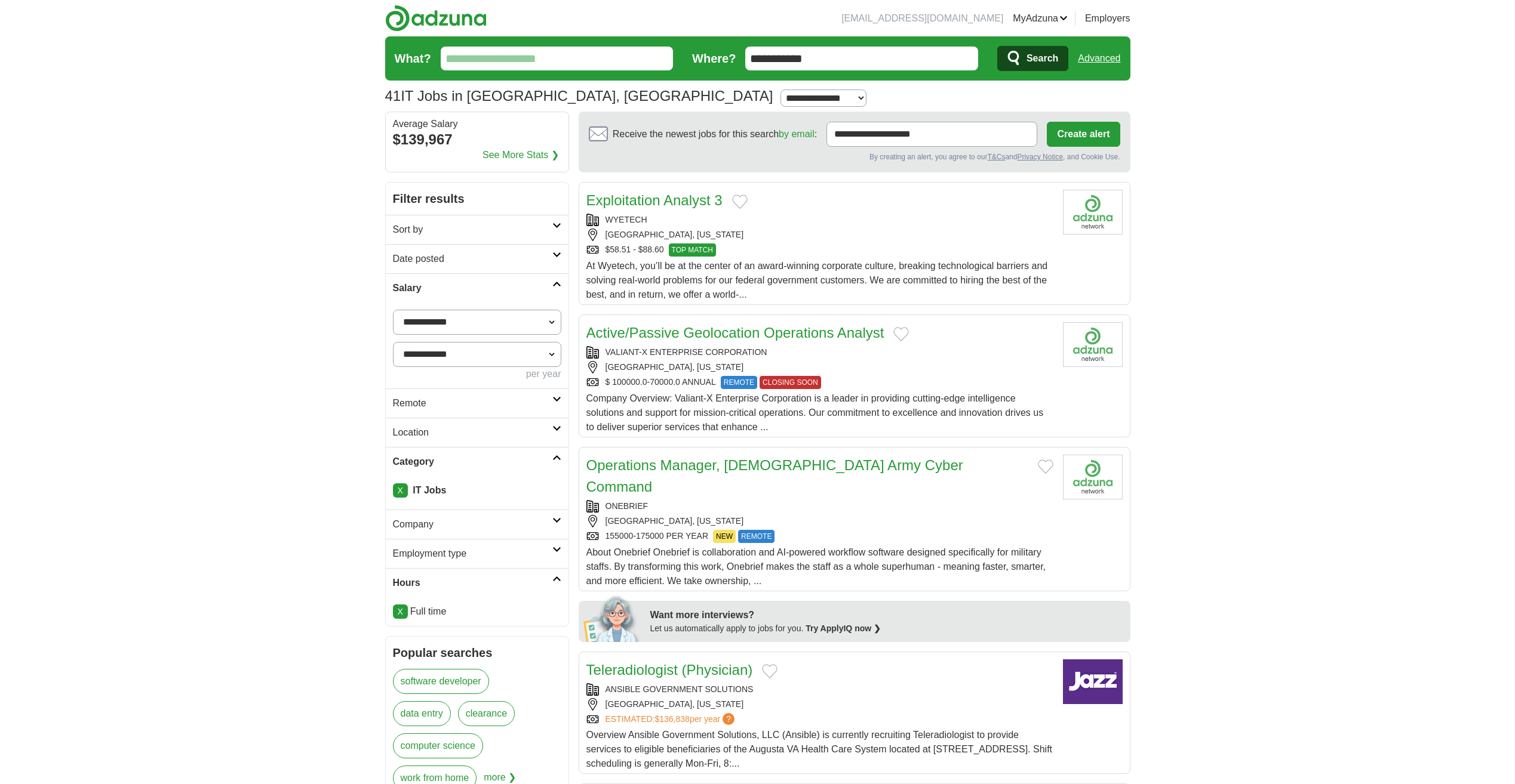
click at [495, 234] on h2 "Sort by" at bounding box center [473, 230] width 159 height 15
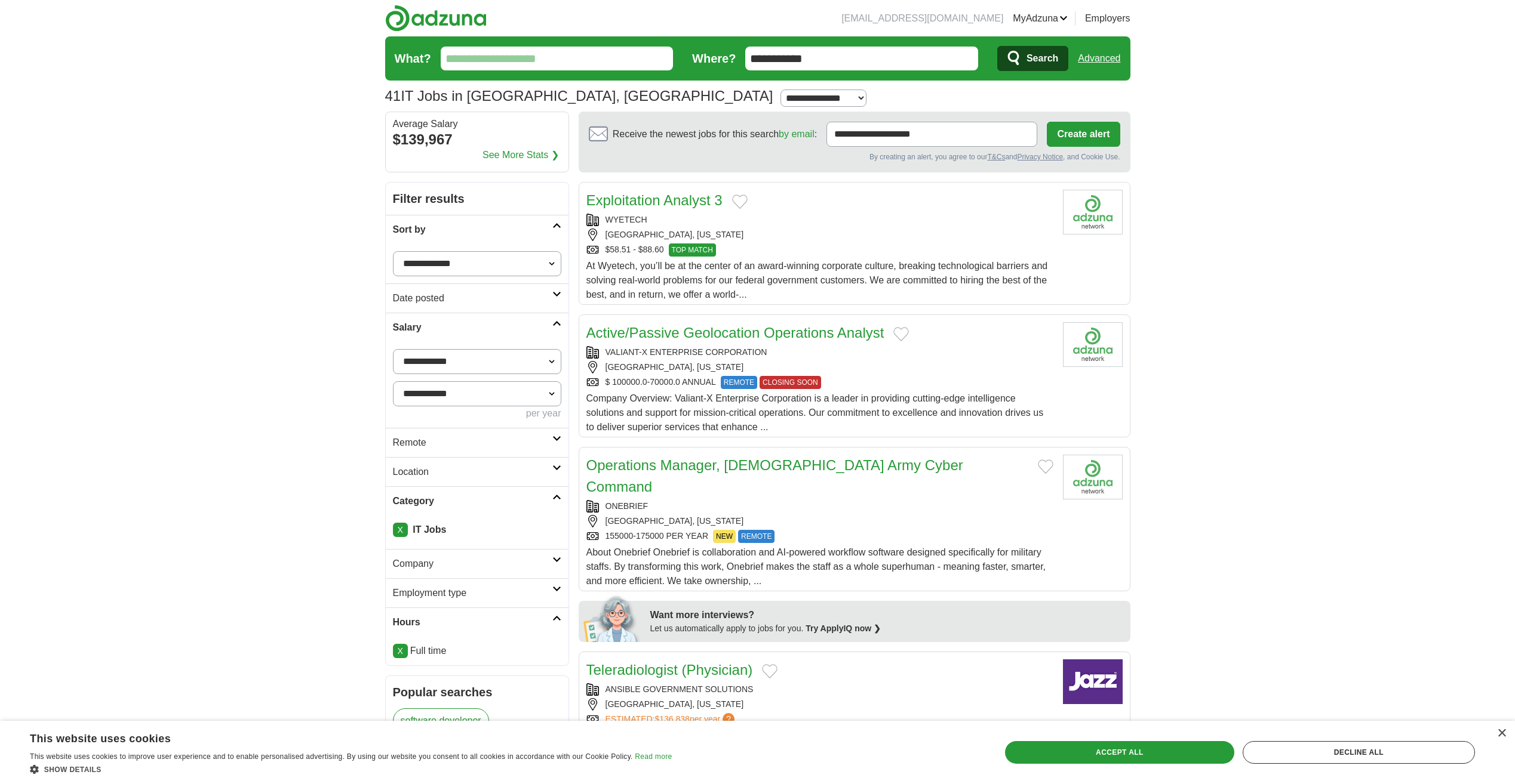
click at [527, 499] on h2 "Category" at bounding box center [473, 502] width 159 height 15
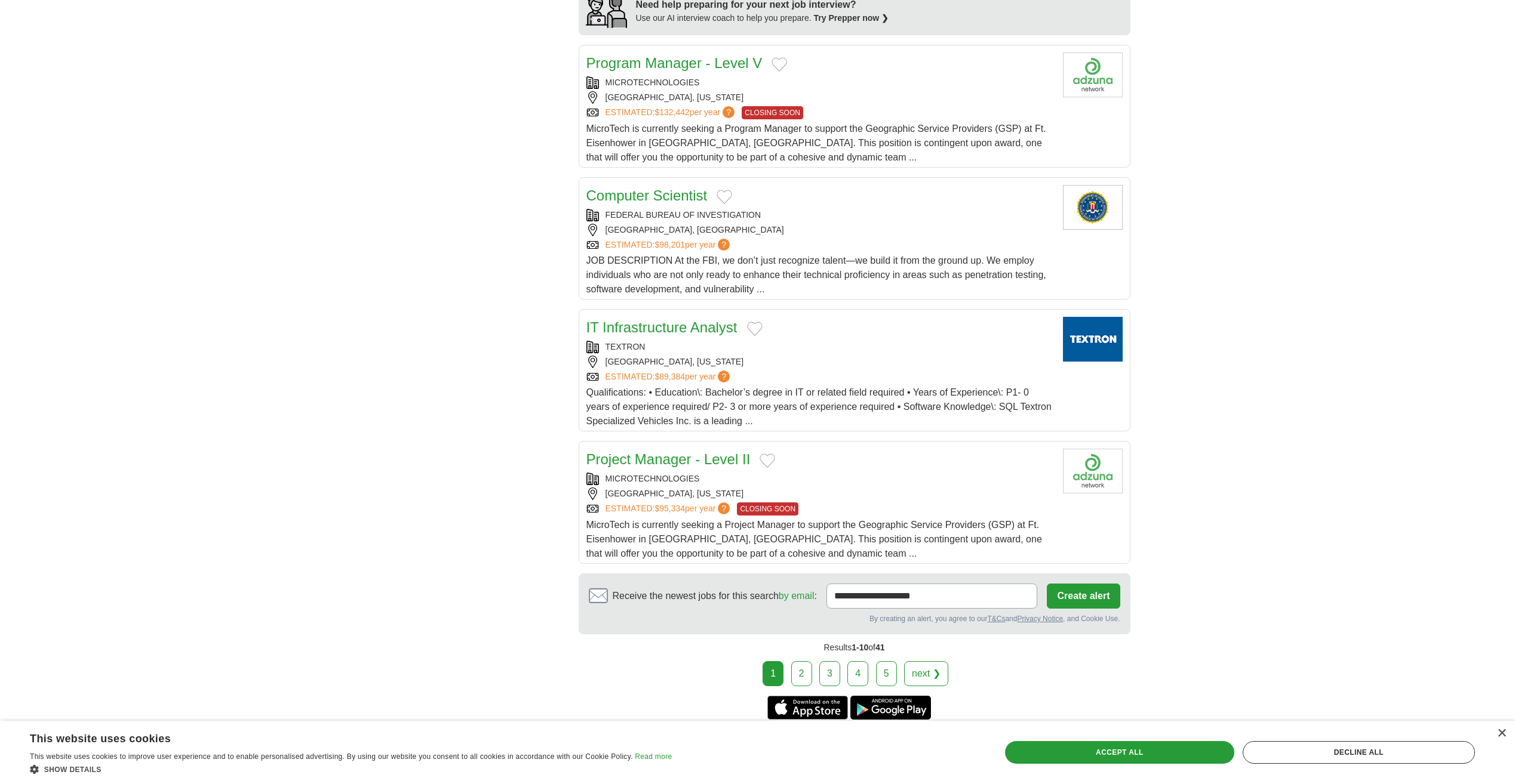
scroll to position [1074, 0]
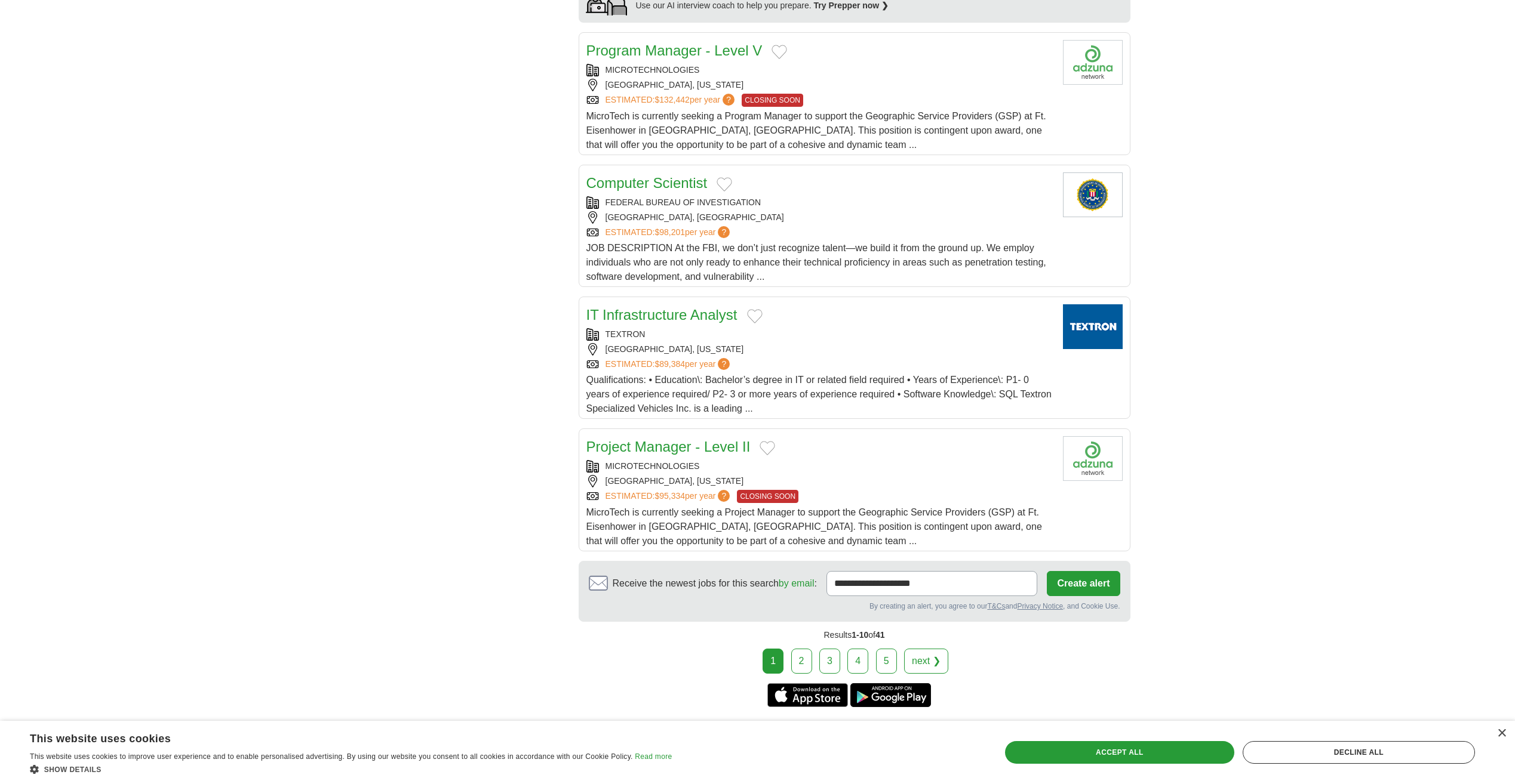
click at [856, 328] on div "TEXTRON" at bounding box center [820, 334] width 467 height 13
click at [803, 648] on link "2" at bounding box center [801, 660] width 21 height 25
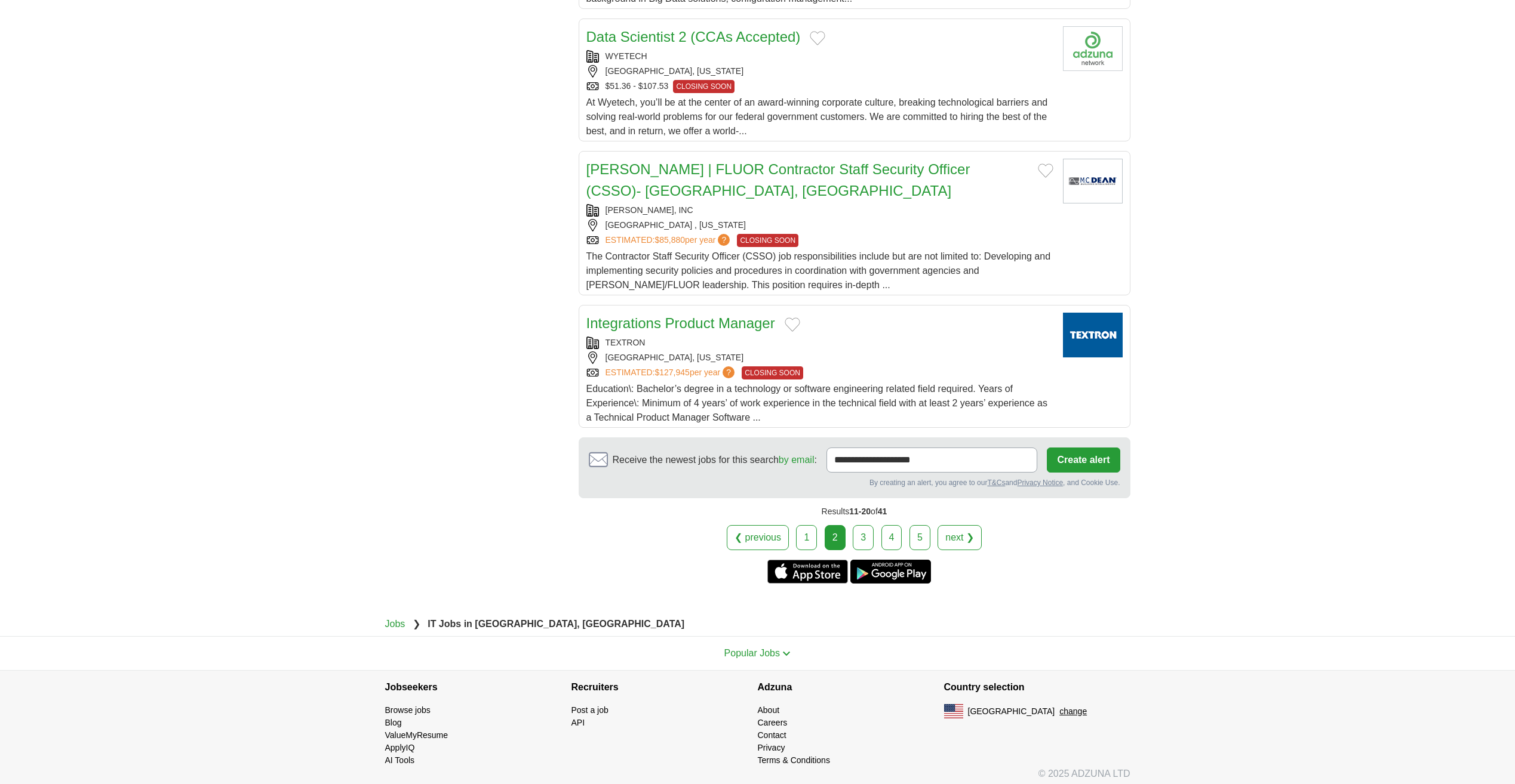
scroll to position [1206, 0]
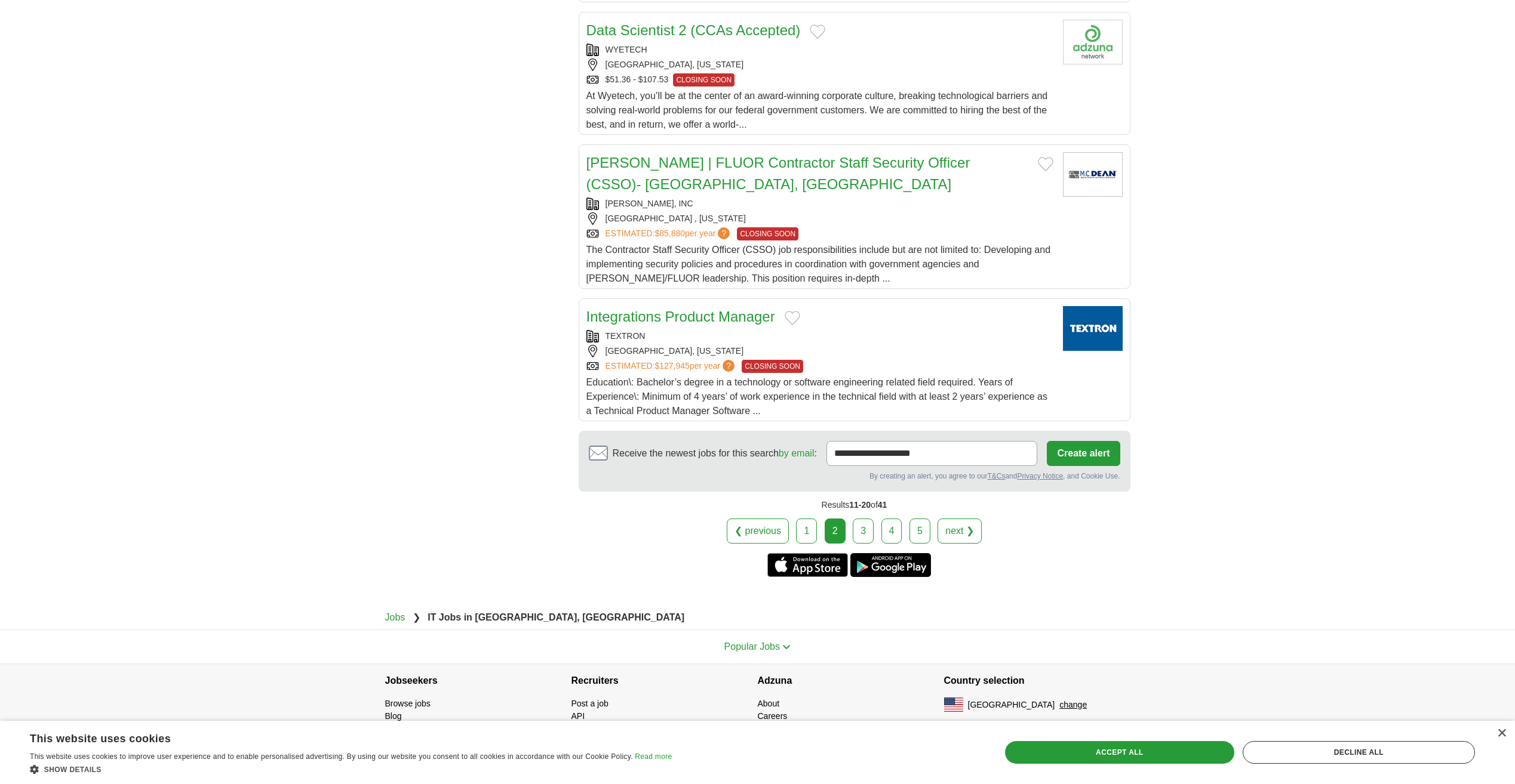
click at [864, 530] on link "3" at bounding box center [863, 530] width 21 height 25
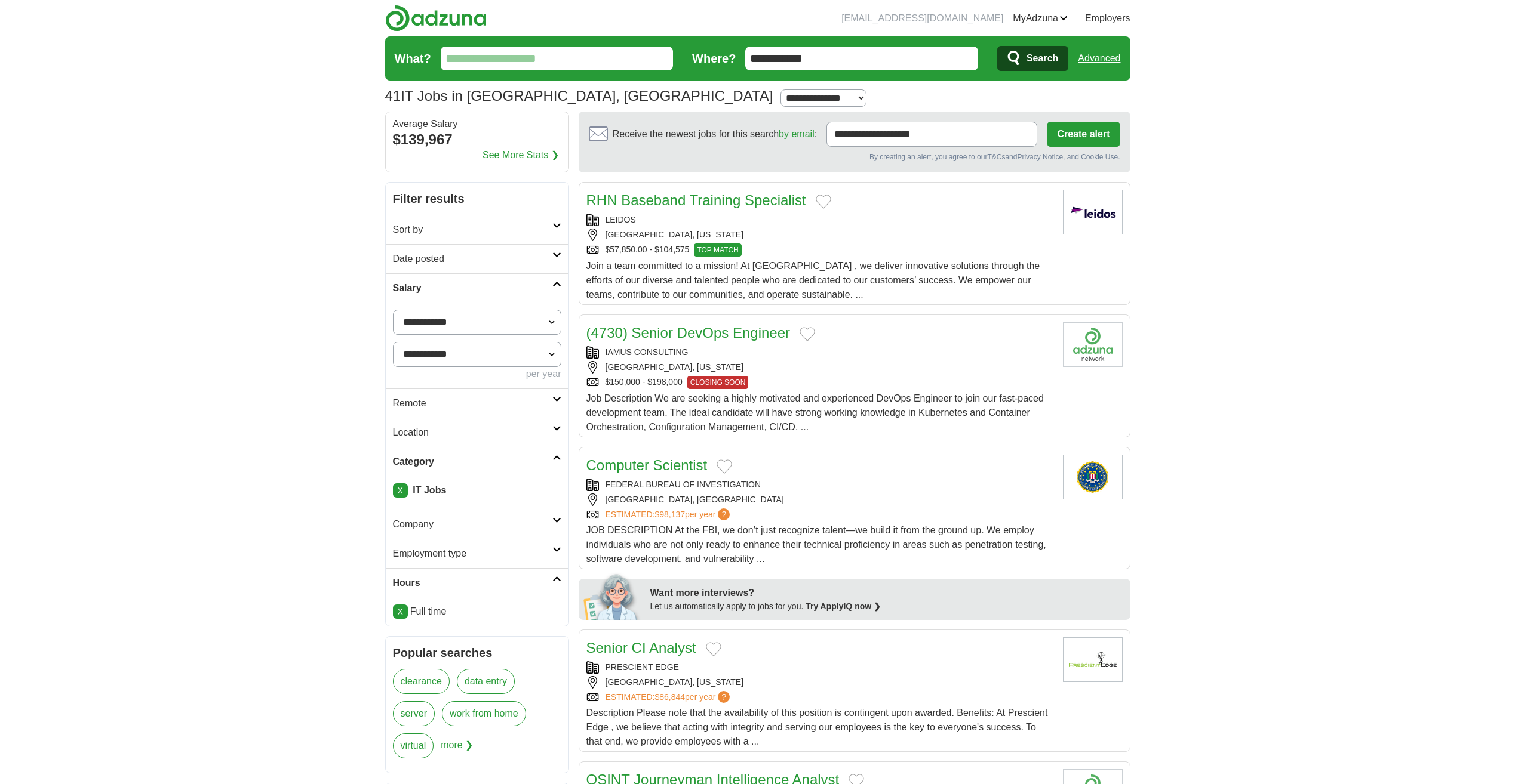
click at [888, 219] on div "LEIDOS" at bounding box center [820, 220] width 467 height 13
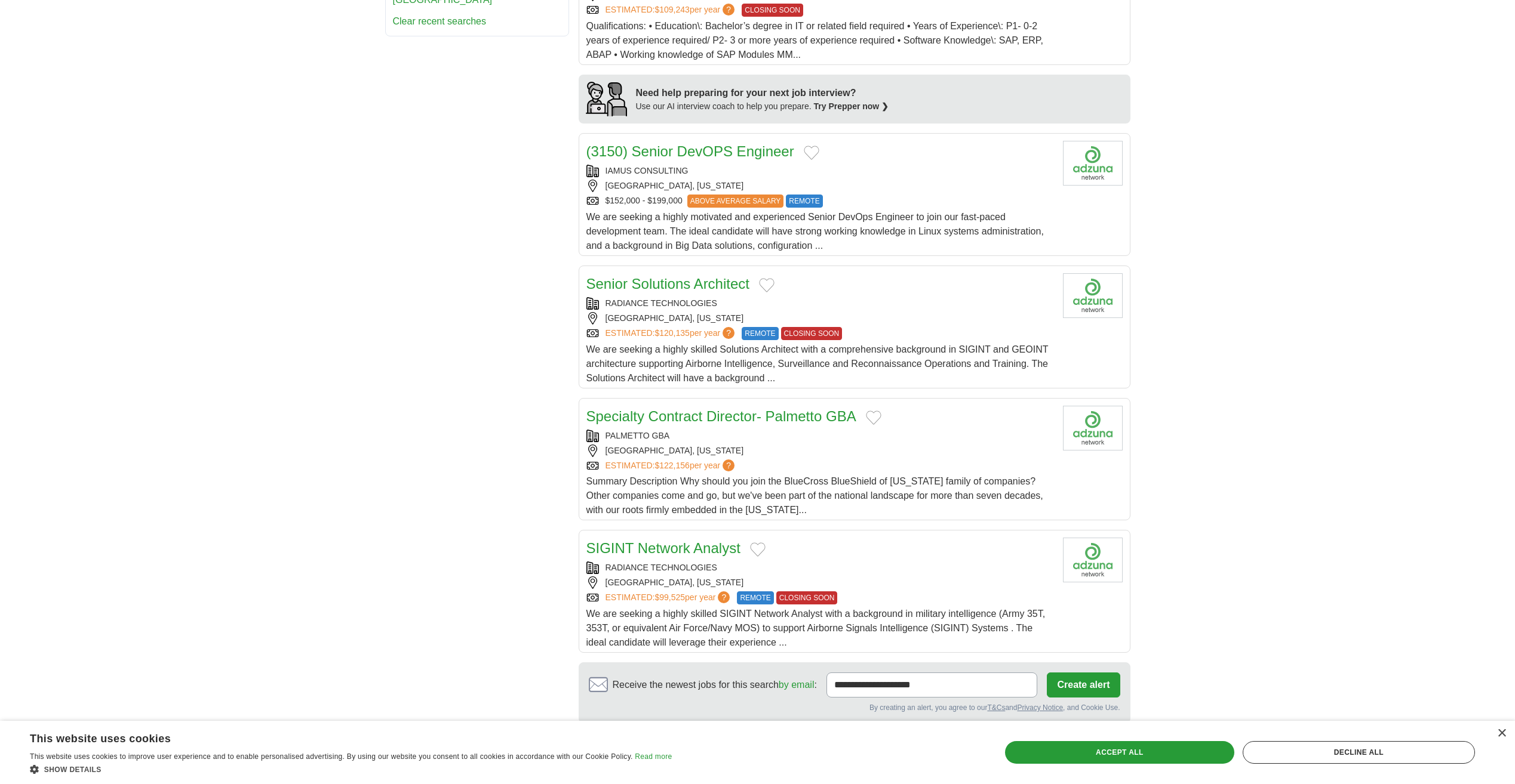
scroll to position [955, 0]
